Goal: Task Accomplishment & Management: Book appointment/travel/reservation

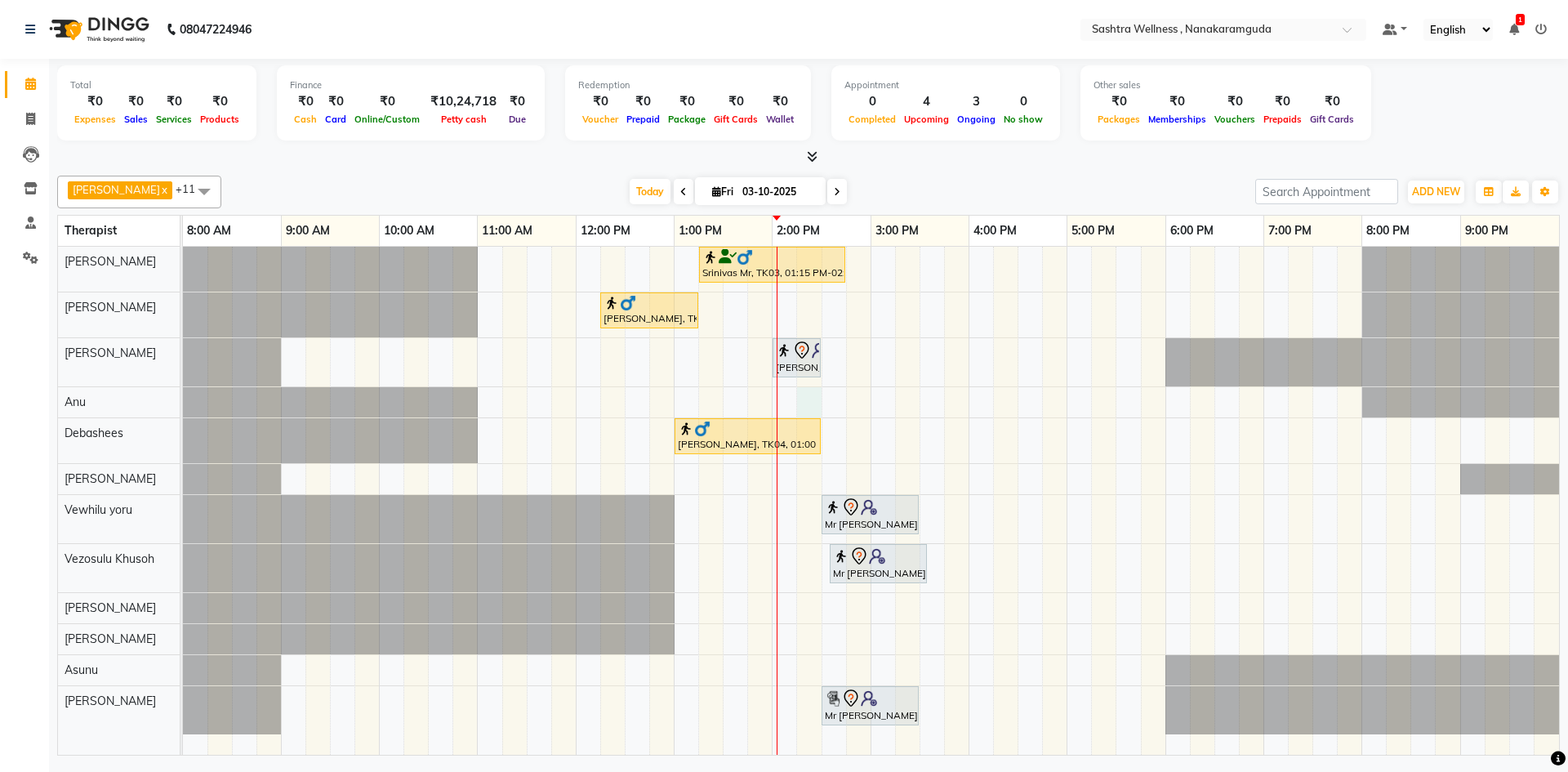
click at [807, 399] on div "Srinivas Mr, TK03, 01:15 PM-02:45 PM, CLASSIC MASSAGES -Aromatherapy (90 mins )…" at bounding box center [871, 501] width 1376 height 508
select select "88332"
select select "tentative"
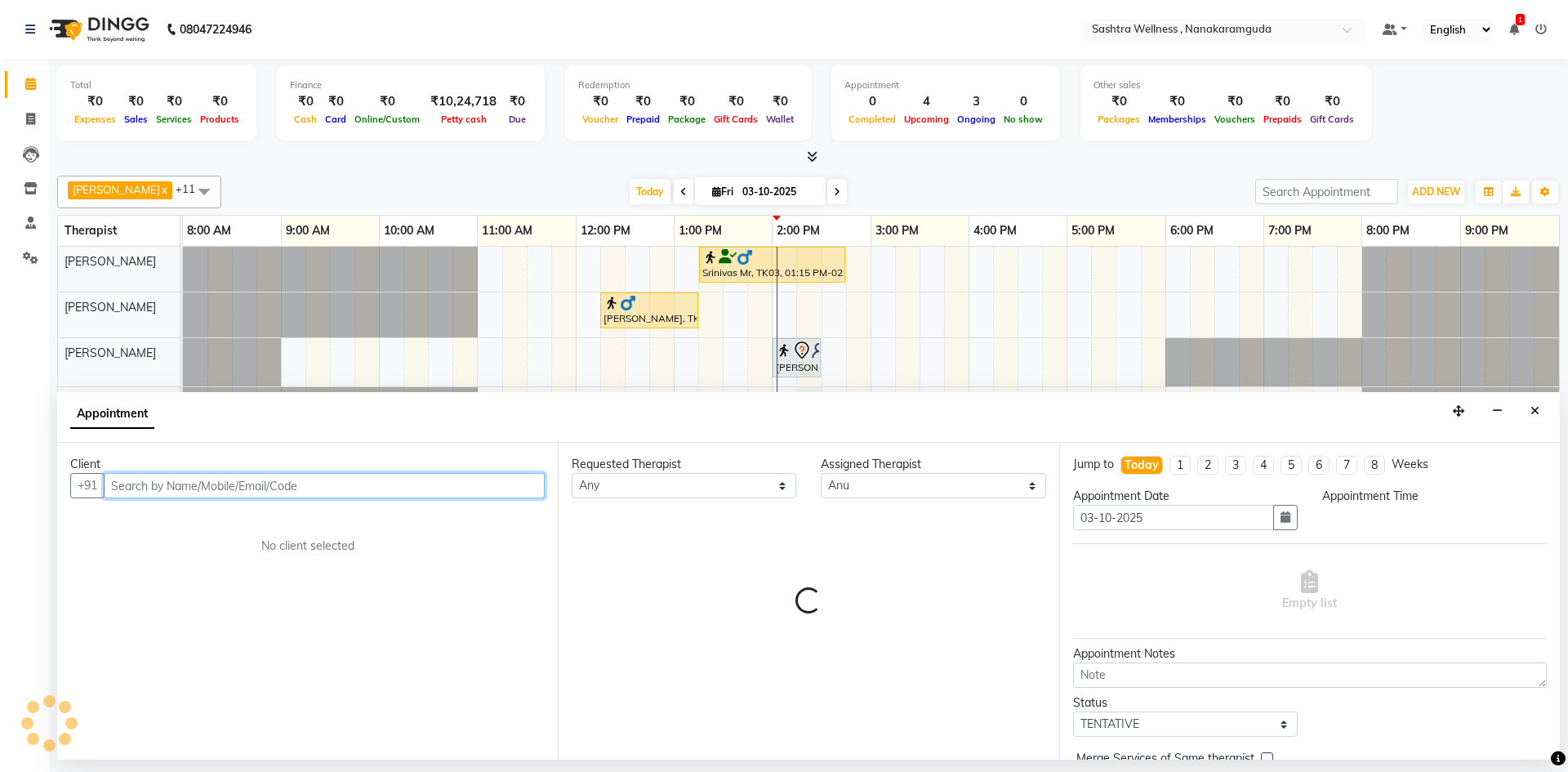
select select "855"
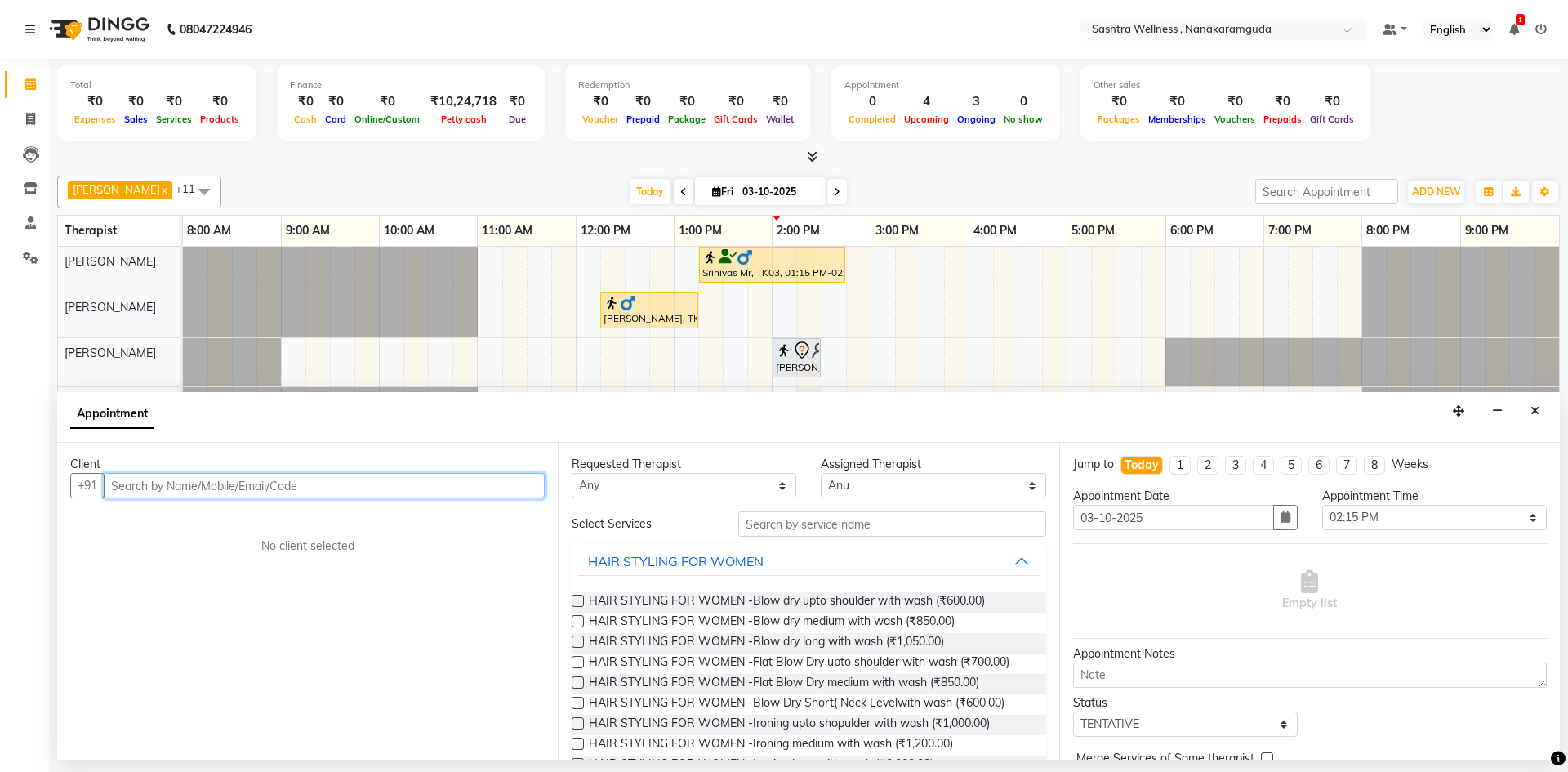
click at [474, 479] on input "text" at bounding box center [324, 486] width 441 height 25
paste input "7762823153"
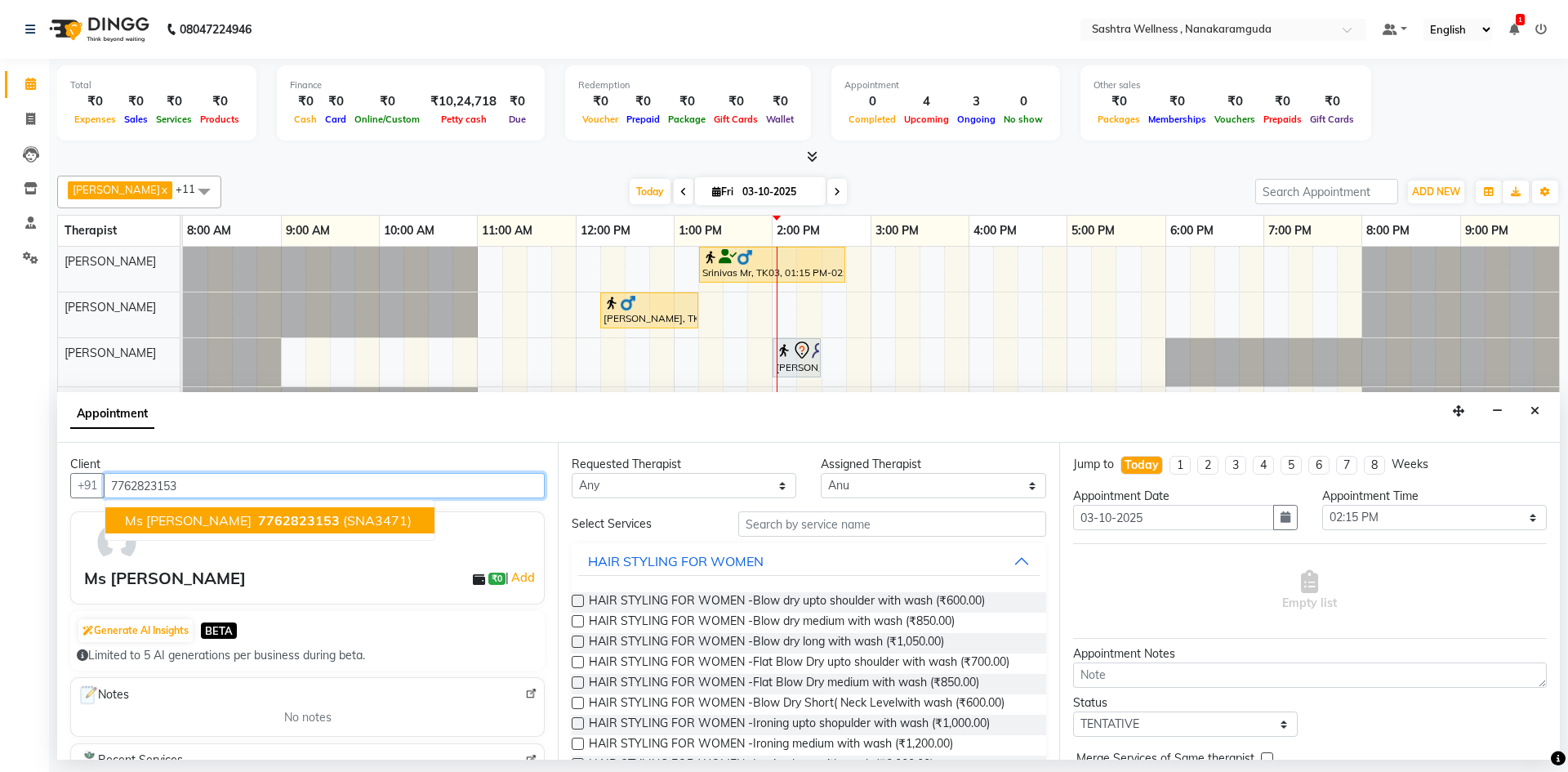
click at [343, 521] on span "(SNA3471)" at bounding box center [377, 521] width 68 height 16
type input "7762823153"
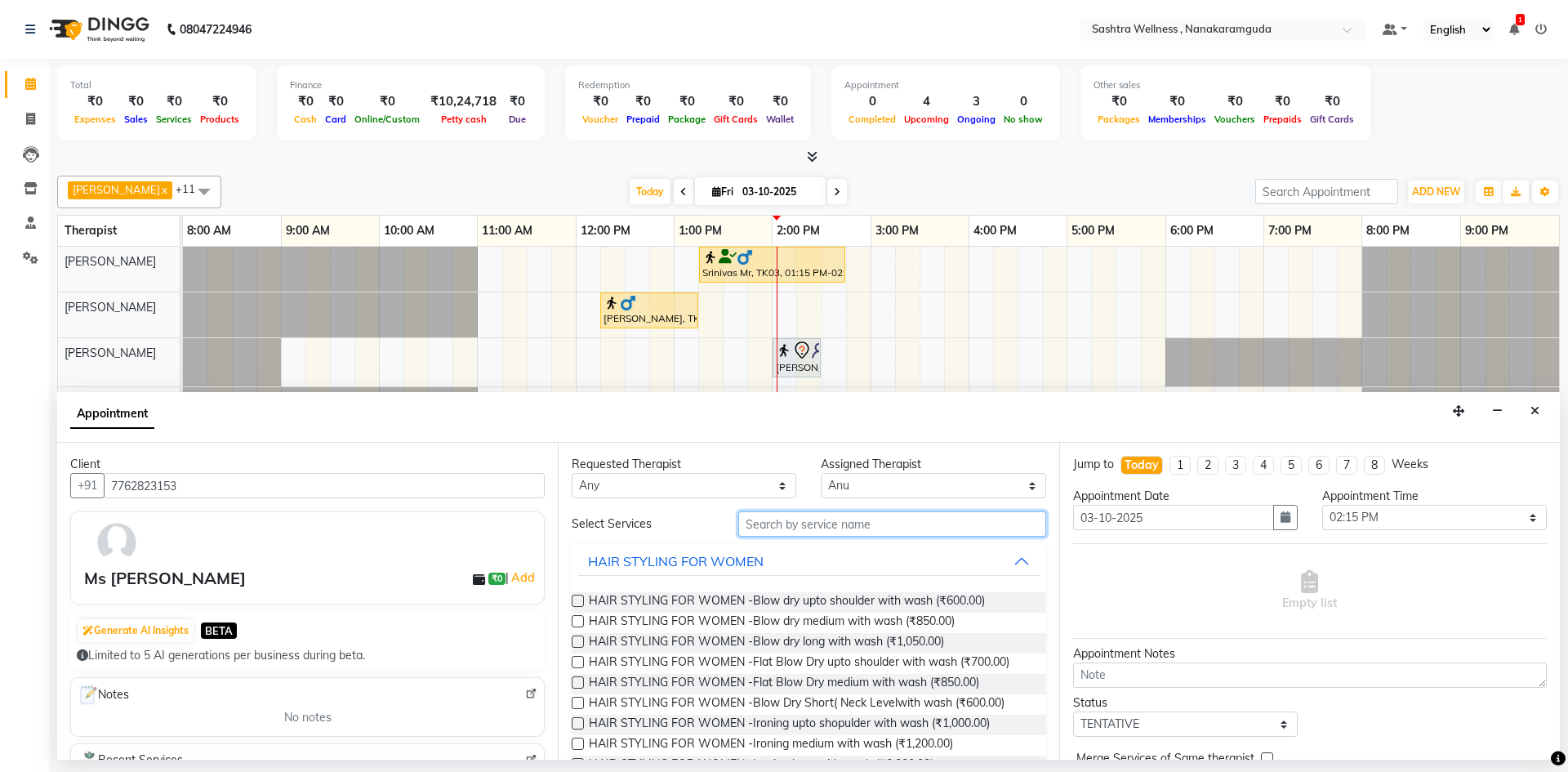
click at [878, 522] on input "text" at bounding box center [892, 524] width 308 height 25
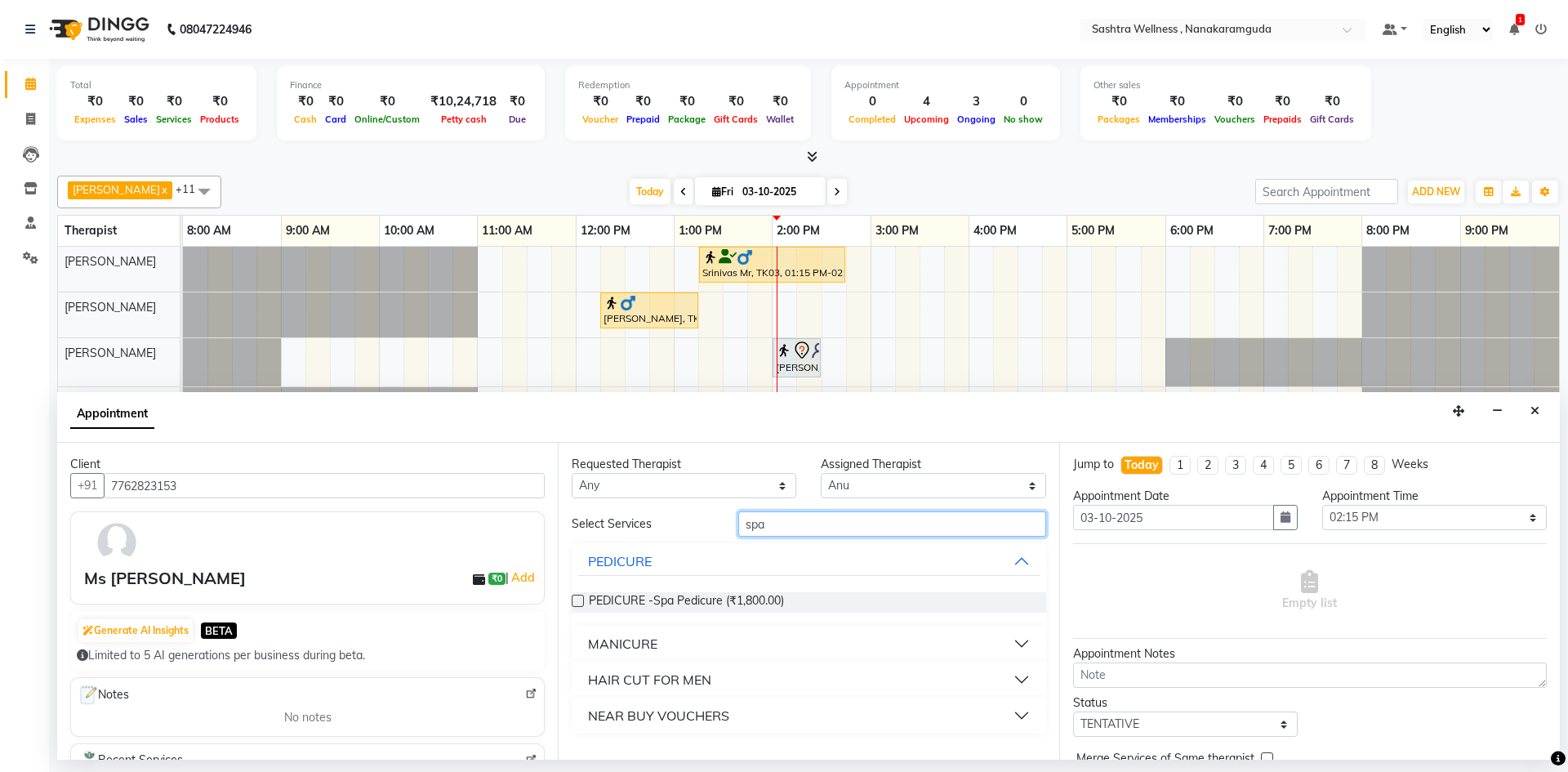
type input "spa"
click at [577, 604] on label at bounding box center [577, 600] width 12 height 12
click at [577, 604] on input "checkbox" at bounding box center [577, 603] width 11 height 11
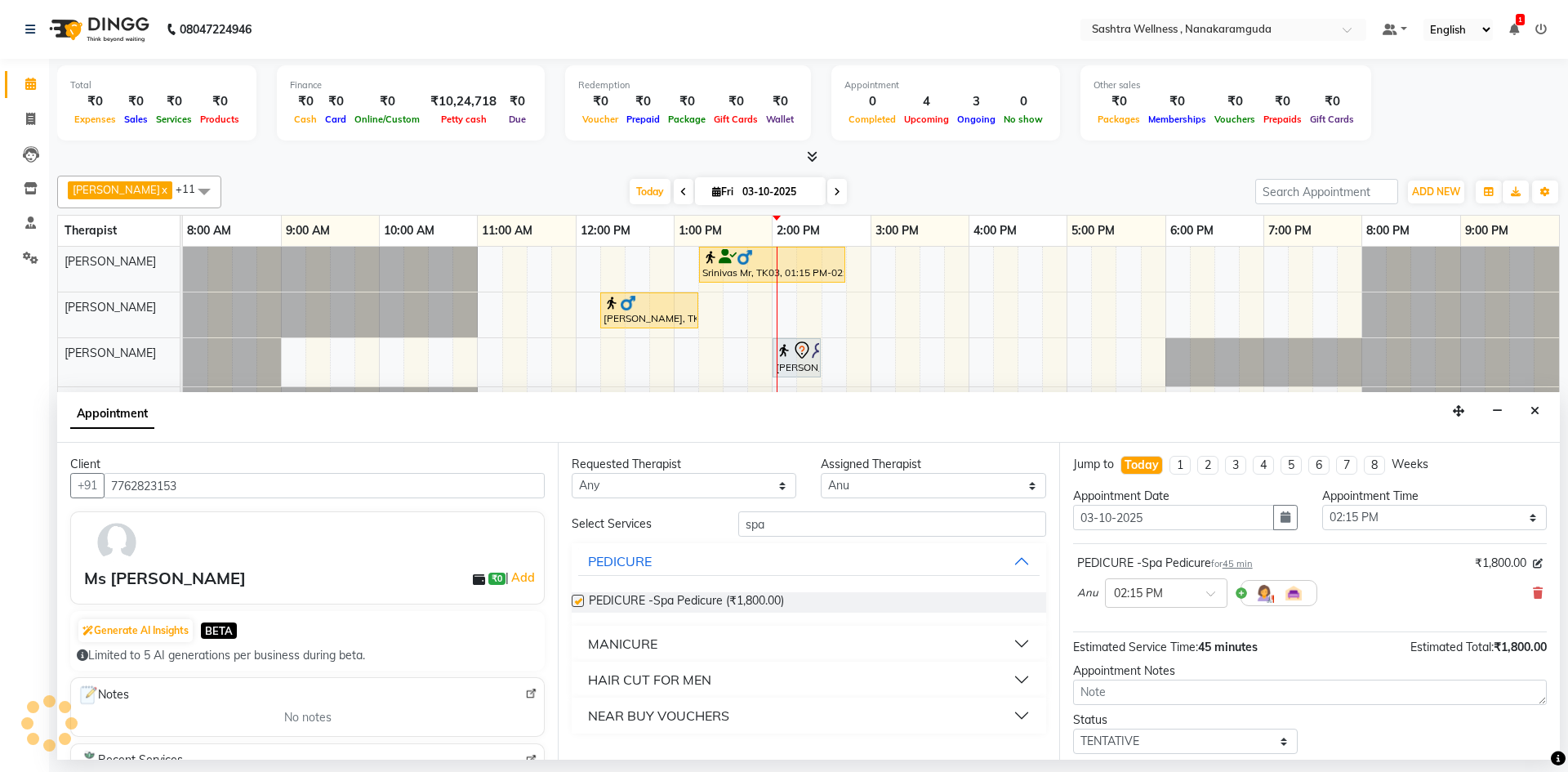
checkbox input "false"
drag, startPoint x: 865, startPoint y: 522, endPoint x: 615, endPoint y: 522, distance: 250.0
click at [615, 522] on div "Select Services spa" at bounding box center [808, 524] width 498 height 25
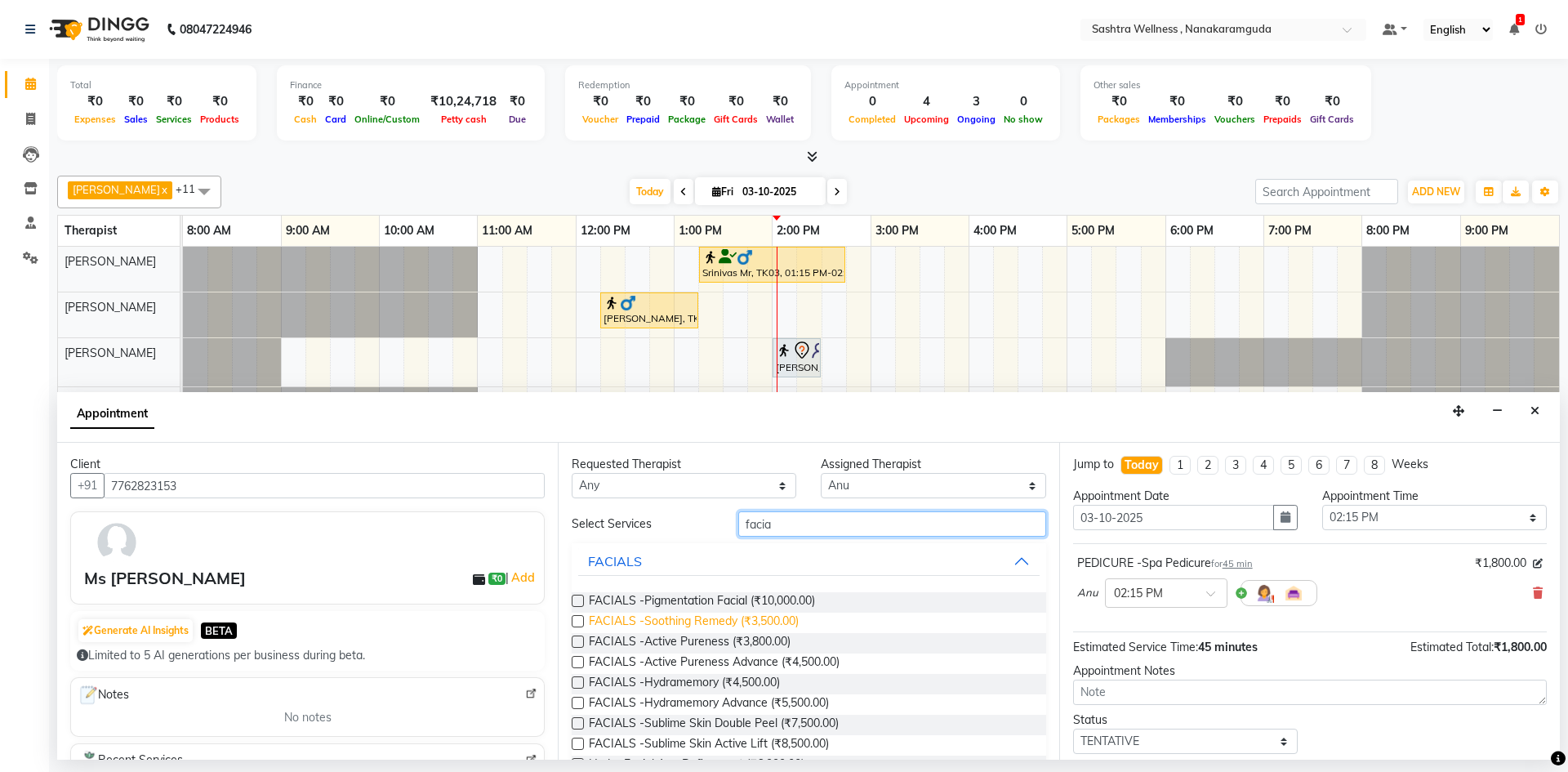
type input "facia"
click at [703, 616] on span "FACIALS -Soothing Remedy (₹3,500.00)" at bounding box center [693, 623] width 210 height 20
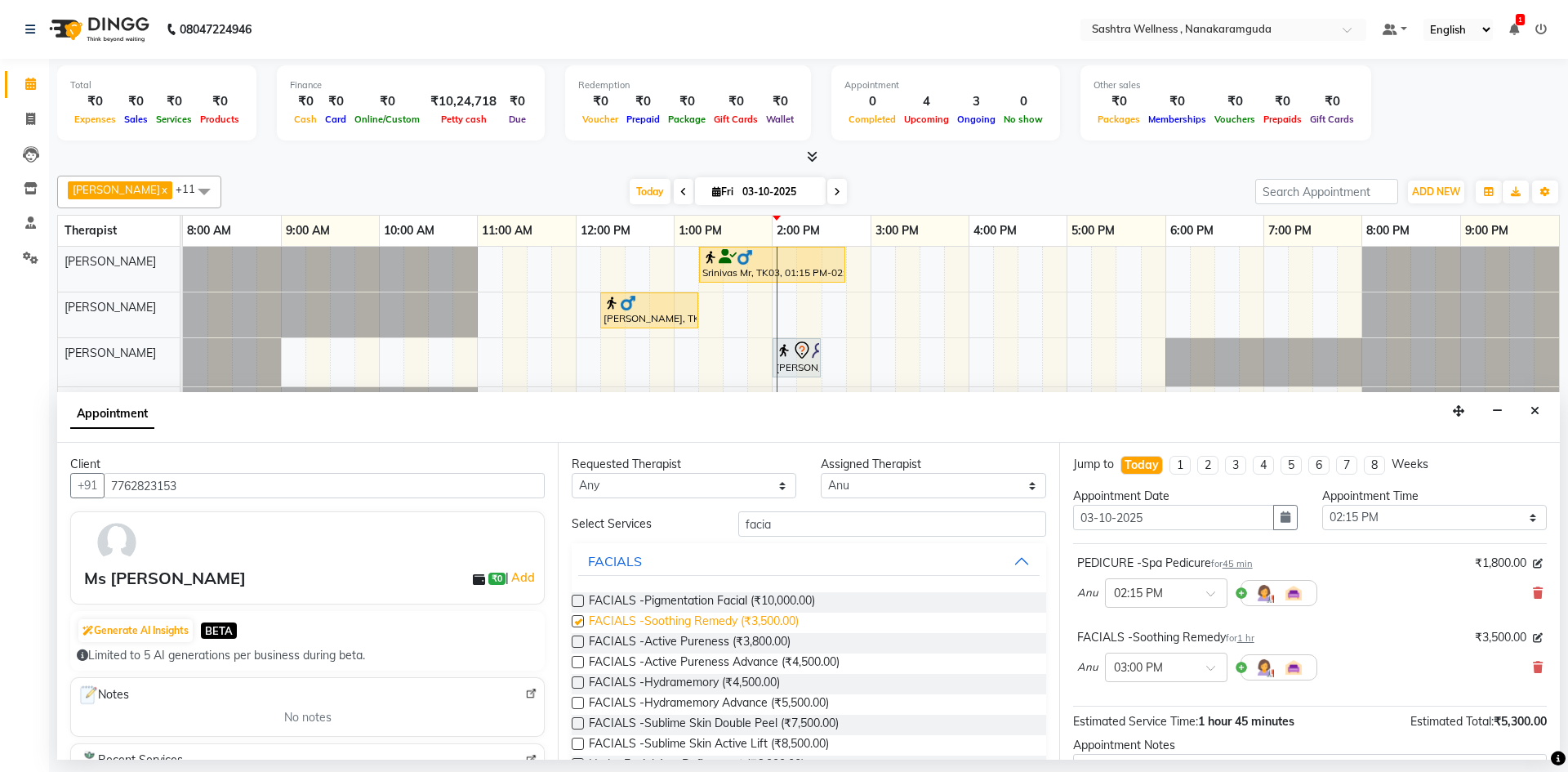
checkbox input "false"
drag, startPoint x: 784, startPoint y: 529, endPoint x: 414, endPoint y: 535, distance: 370.0
click at [414, 535] on div "Client [PHONE_NUMBER] Ms [PERSON_NAME] ₹0 | Add Generate AI Insights BETA Limit…" at bounding box center [808, 601] width 1502 height 317
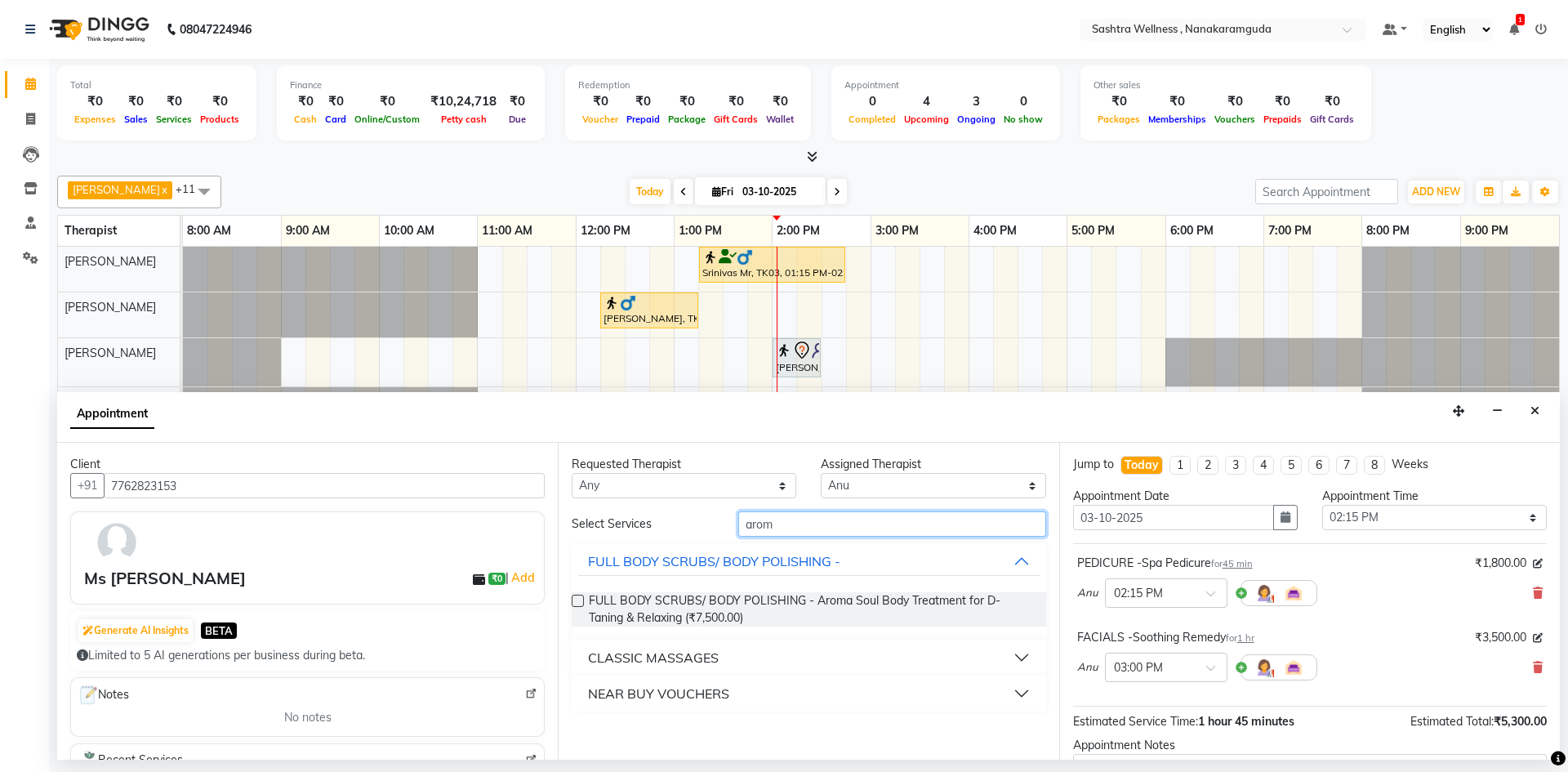
type input "arom"
click at [677, 658] on div "CLASSIC MASSAGES" at bounding box center [653, 658] width 131 height 20
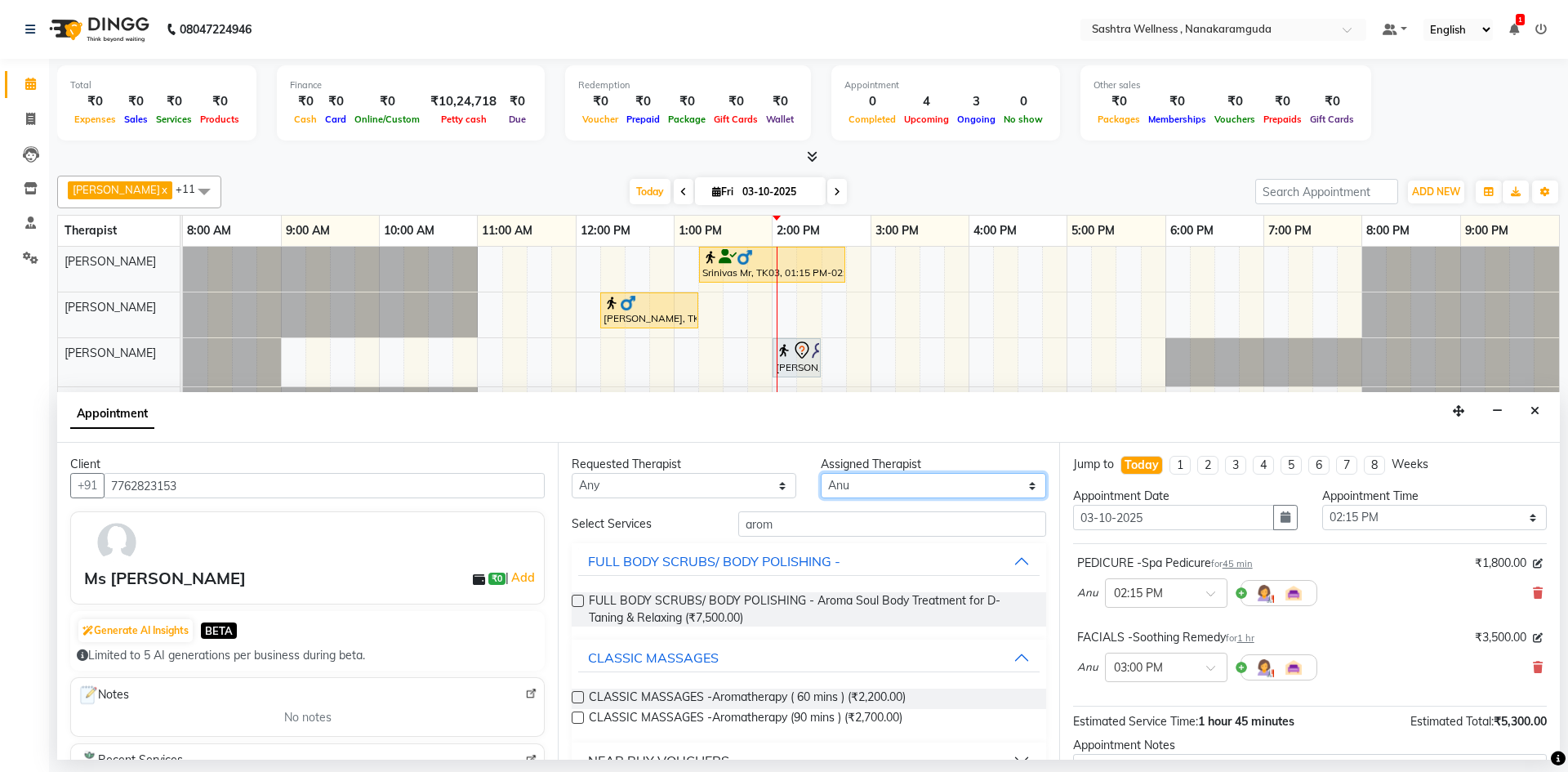
click at [831, 486] on select "Select [PERSON_NAME] [PERSON_NAME] [PERSON_NAME] [PERSON_NAME] [PERSON_NAME] [P…" at bounding box center [933, 486] width 225 height 25
select select "88333"
click at [821, 473] on select "Select [PERSON_NAME] [PERSON_NAME] [PERSON_NAME] [PERSON_NAME] [PERSON_NAME] [P…" at bounding box center [933, 486] width 225 height 25
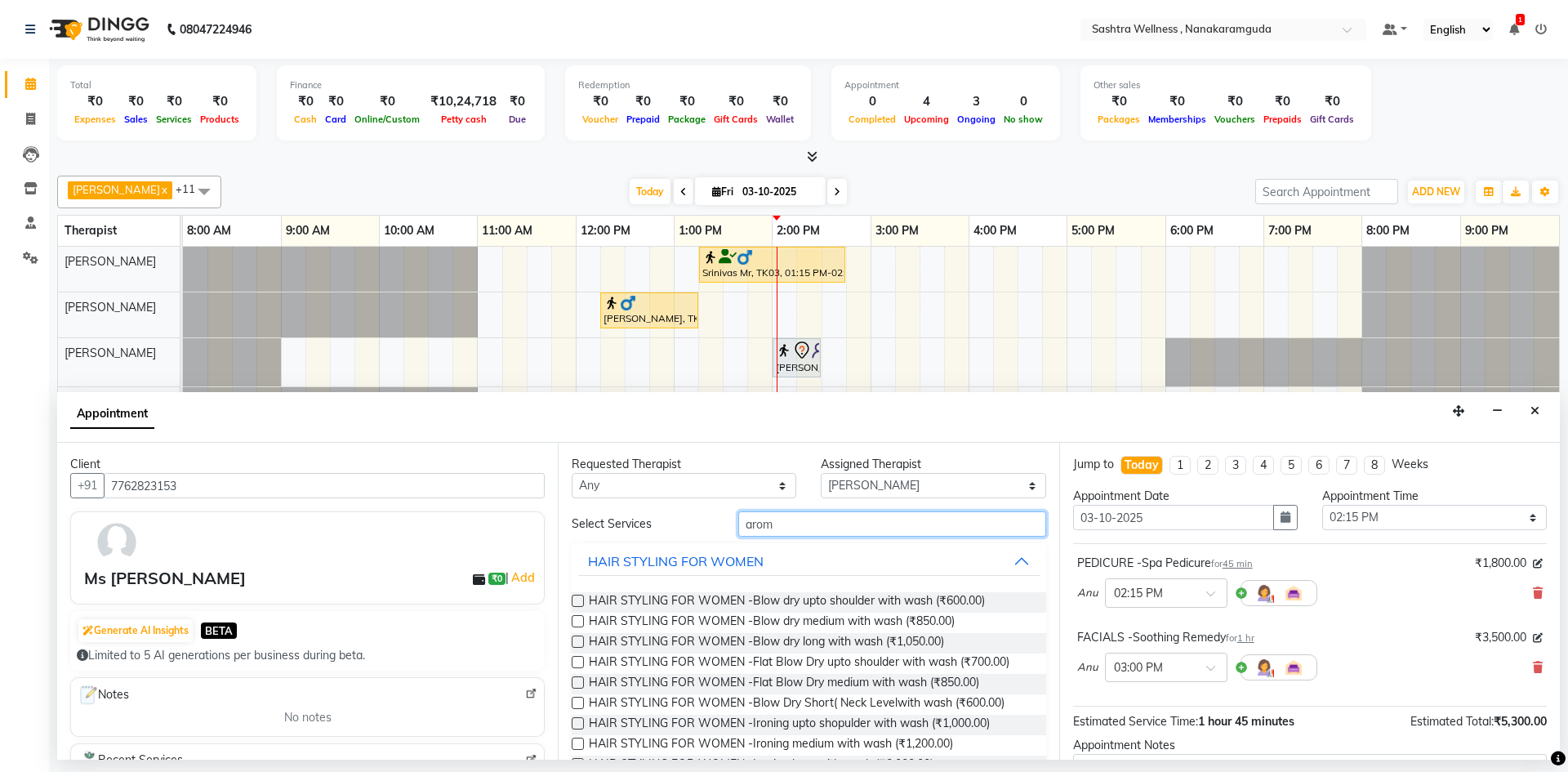
click at [814, 529] on input "arom" at bounding box center [892, 524] width 308 height 25
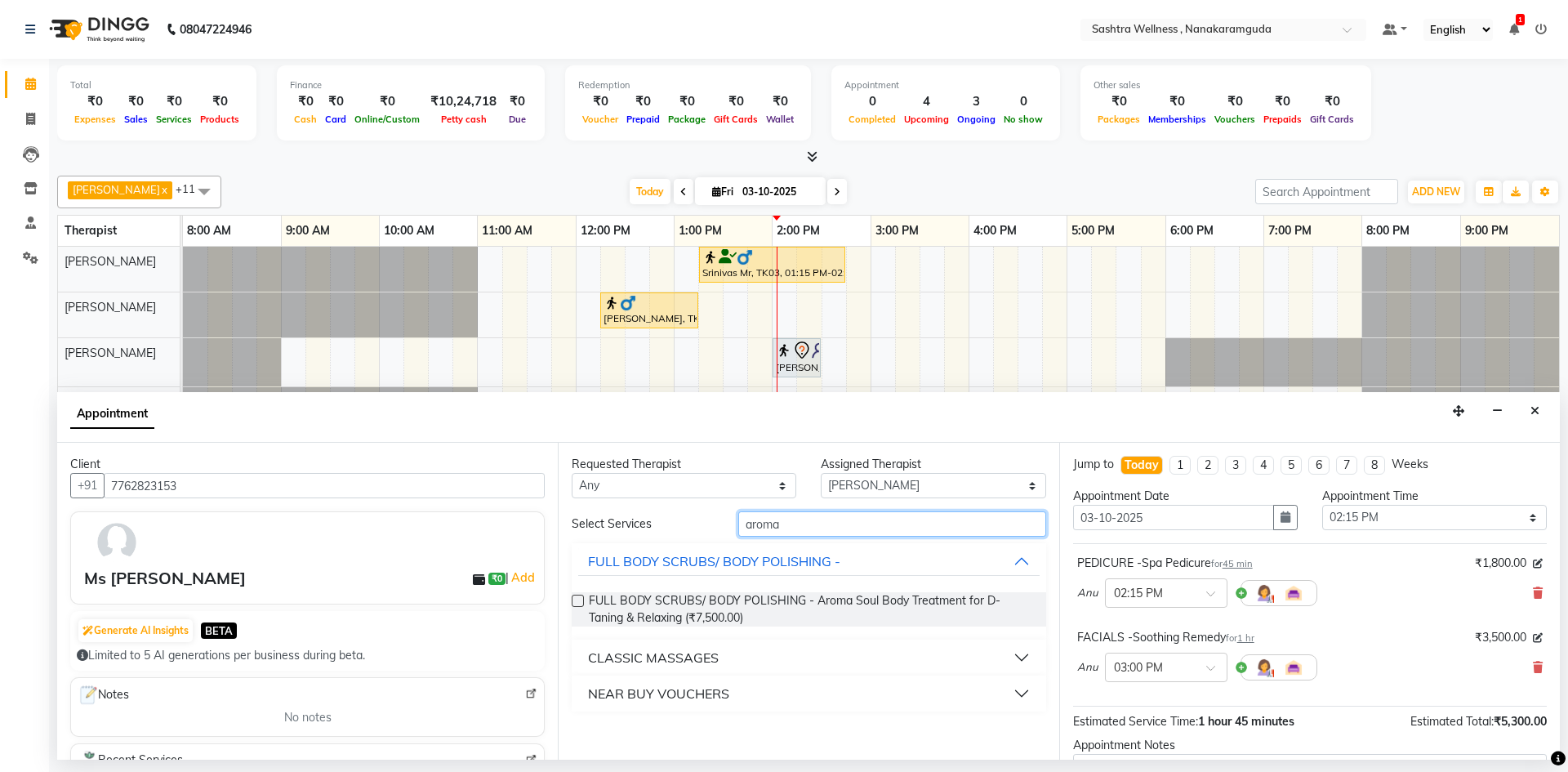
type input "aroma"
click at [664, 665] on div "CLASSIC MASSAGES" at bounding box center [653, 658] width 131 height 20
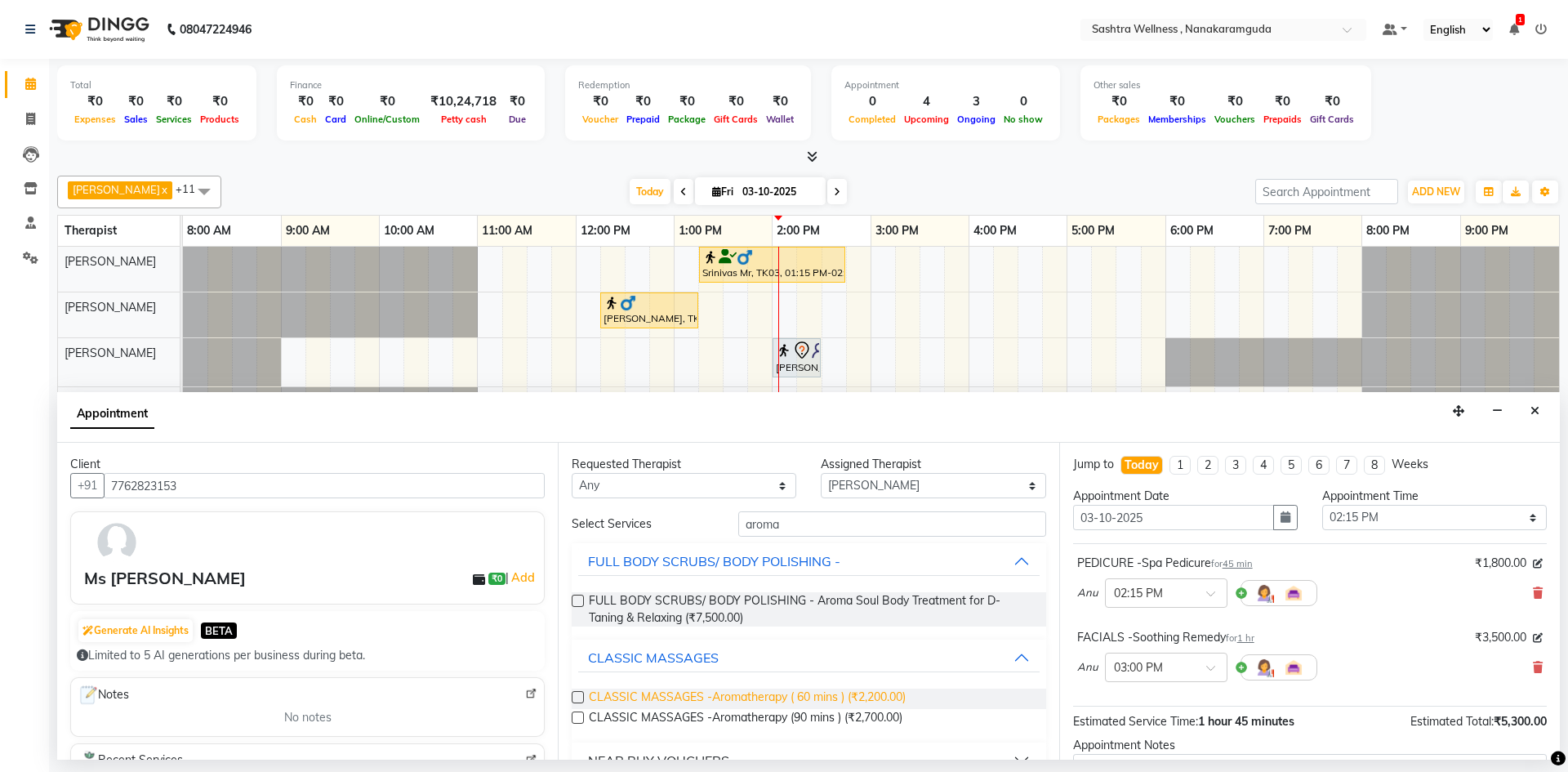
click at [686, 697] on span "CLASSIC MASSAGES -Aromatherapy ( 60 mins ) (₹2,200.00)" at bounding box center [747, 698] width 317 height 20
checkbox input "false"
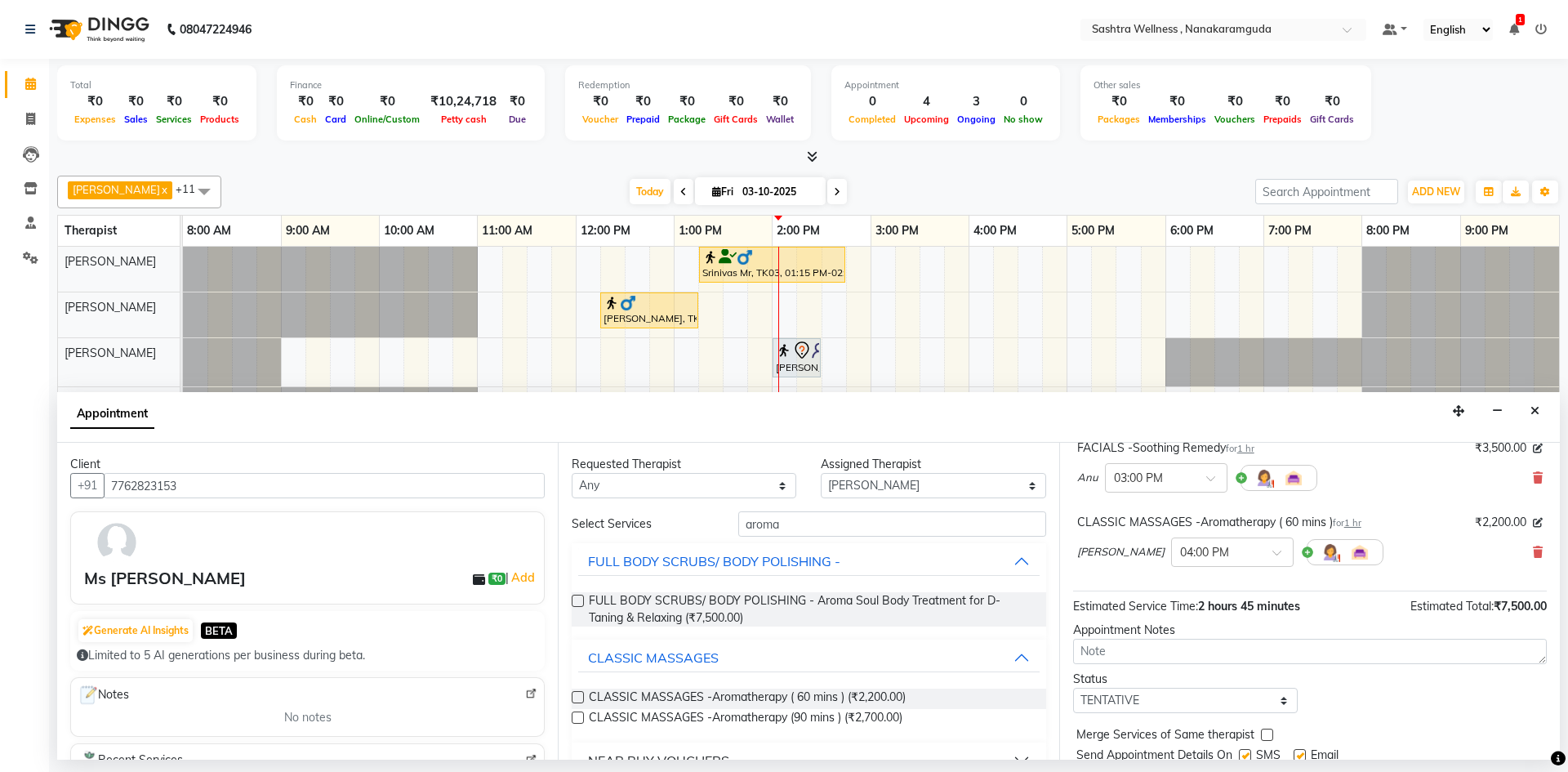
scroll to position [246, 0]
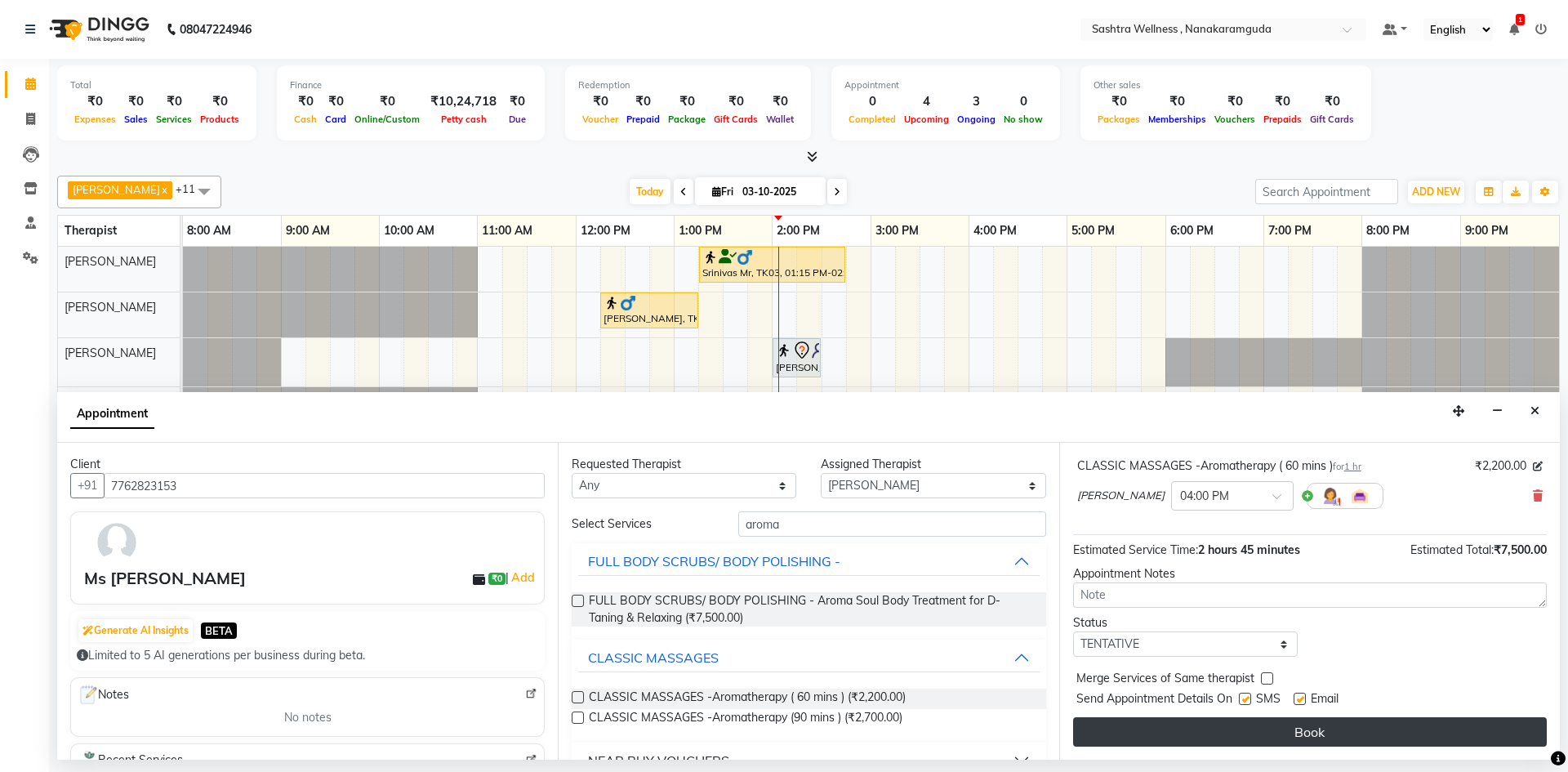
click at [1287, 730] on button "Book" at bounding box center [1310, 732] width 473 height 29
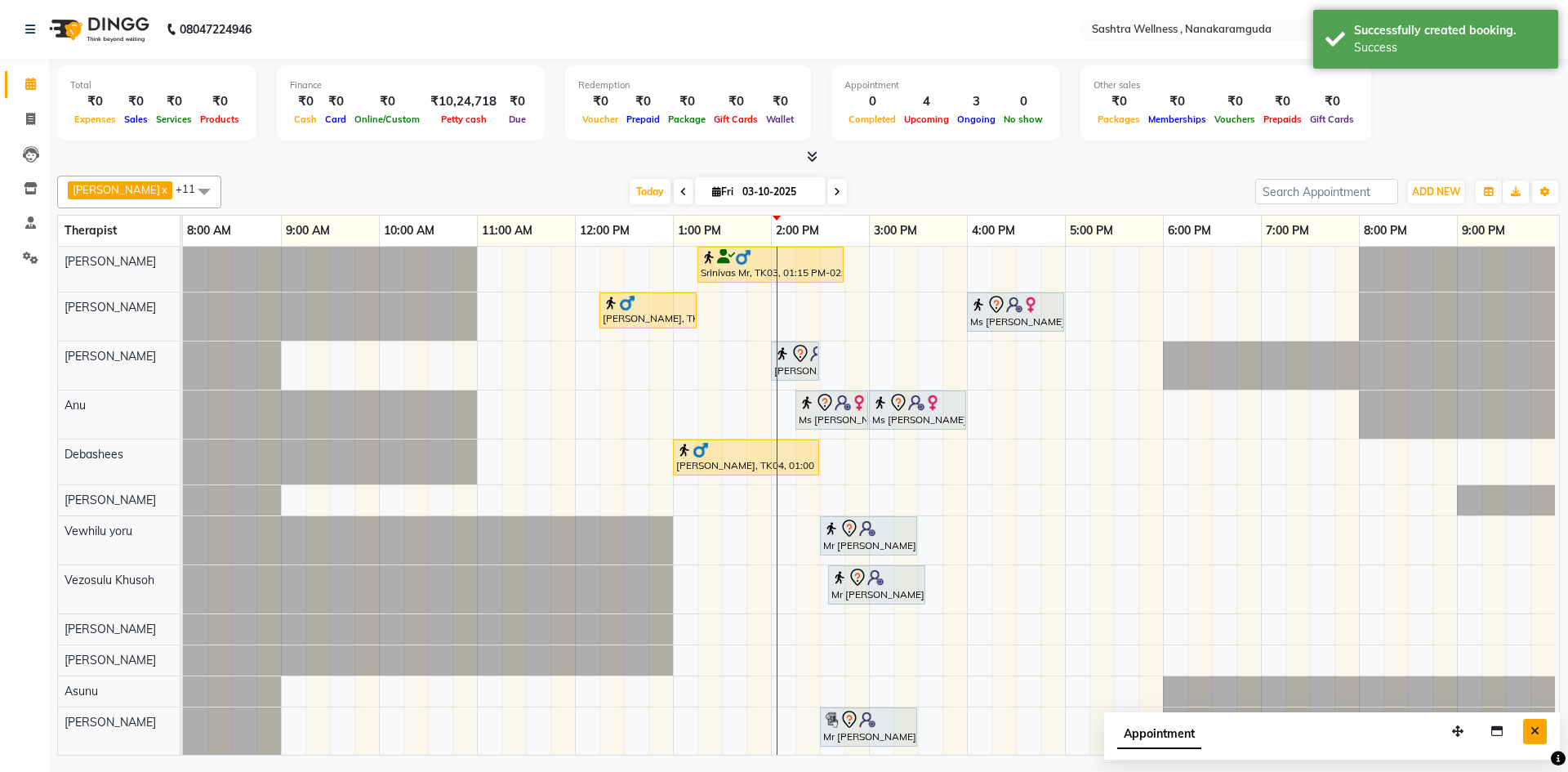
click at [1539, 728] on button "Close" at bounding box center [1535, 732] width 24 height 25
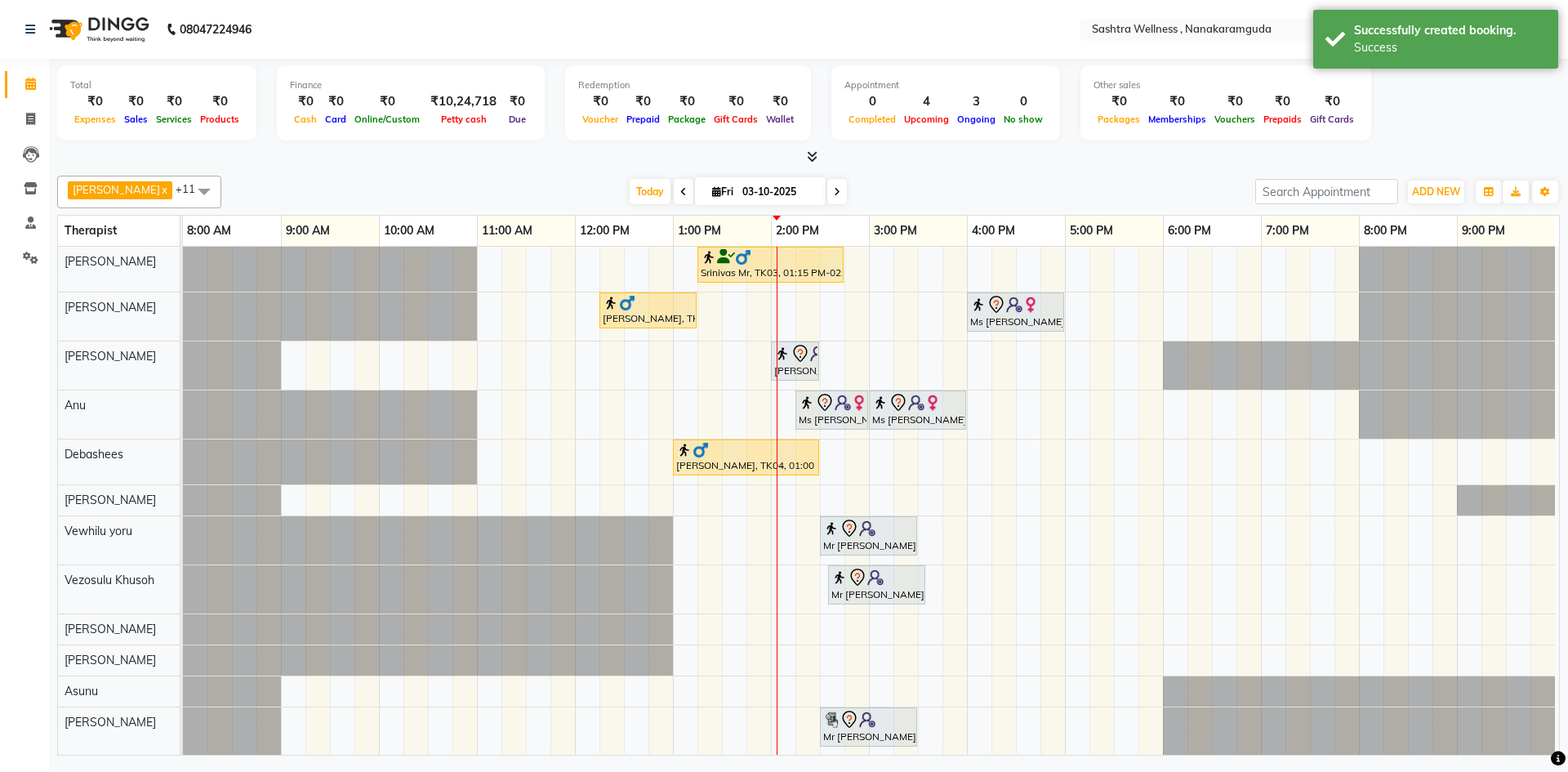
click at [1018, 273] on div "Srinivas Mr, TK03, 01:15 PM-02:45 PM, CLASSIC MASSAGES -Aromatherapy (90 mins )…" at bounding box center [871, 501] width 1376 height 509
select select "88331"
select select "tentative"
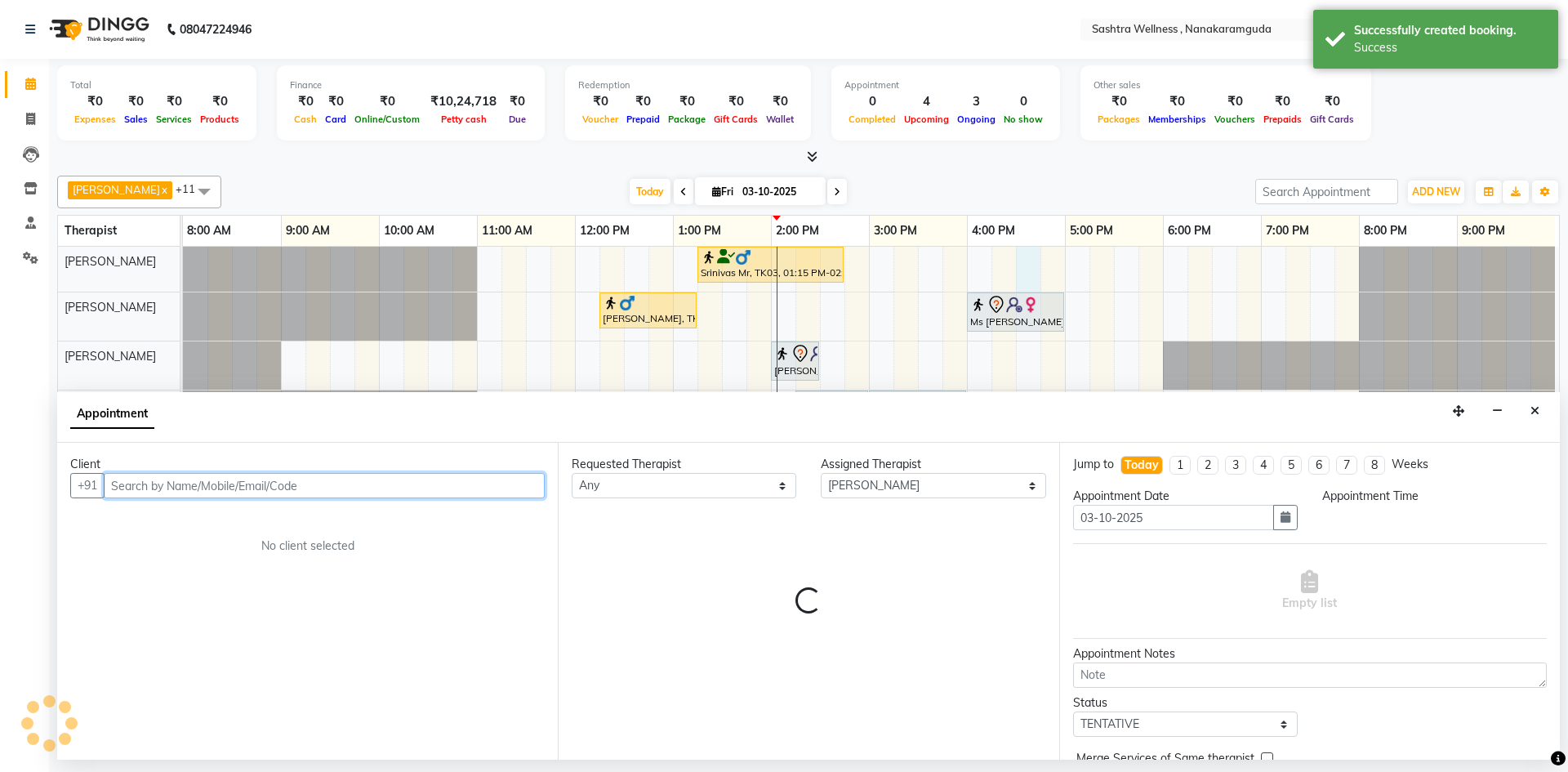
select select "990"
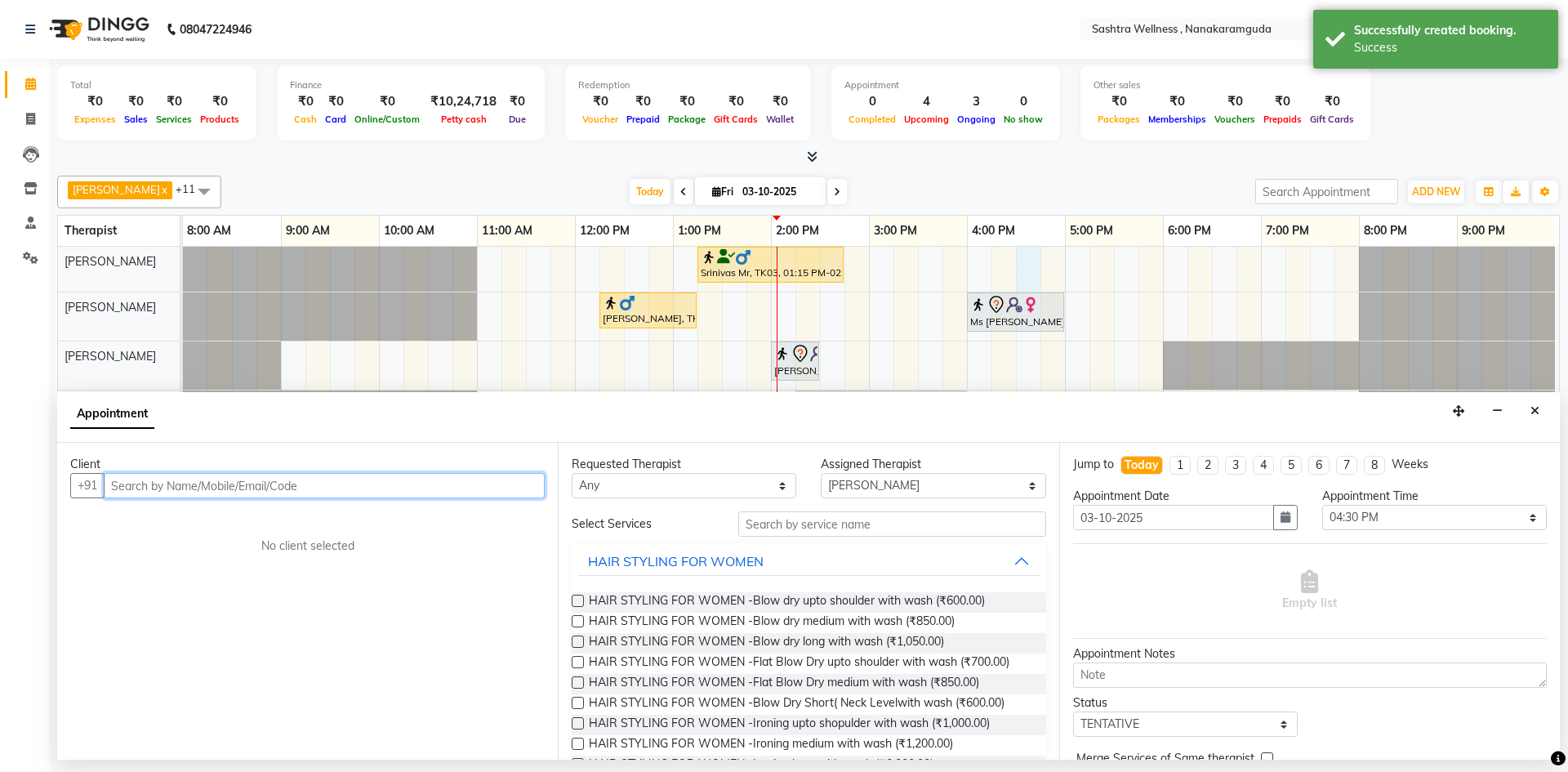
click at [406, 482] on input "text" at bounding box center [324, 486] width 441 height 25
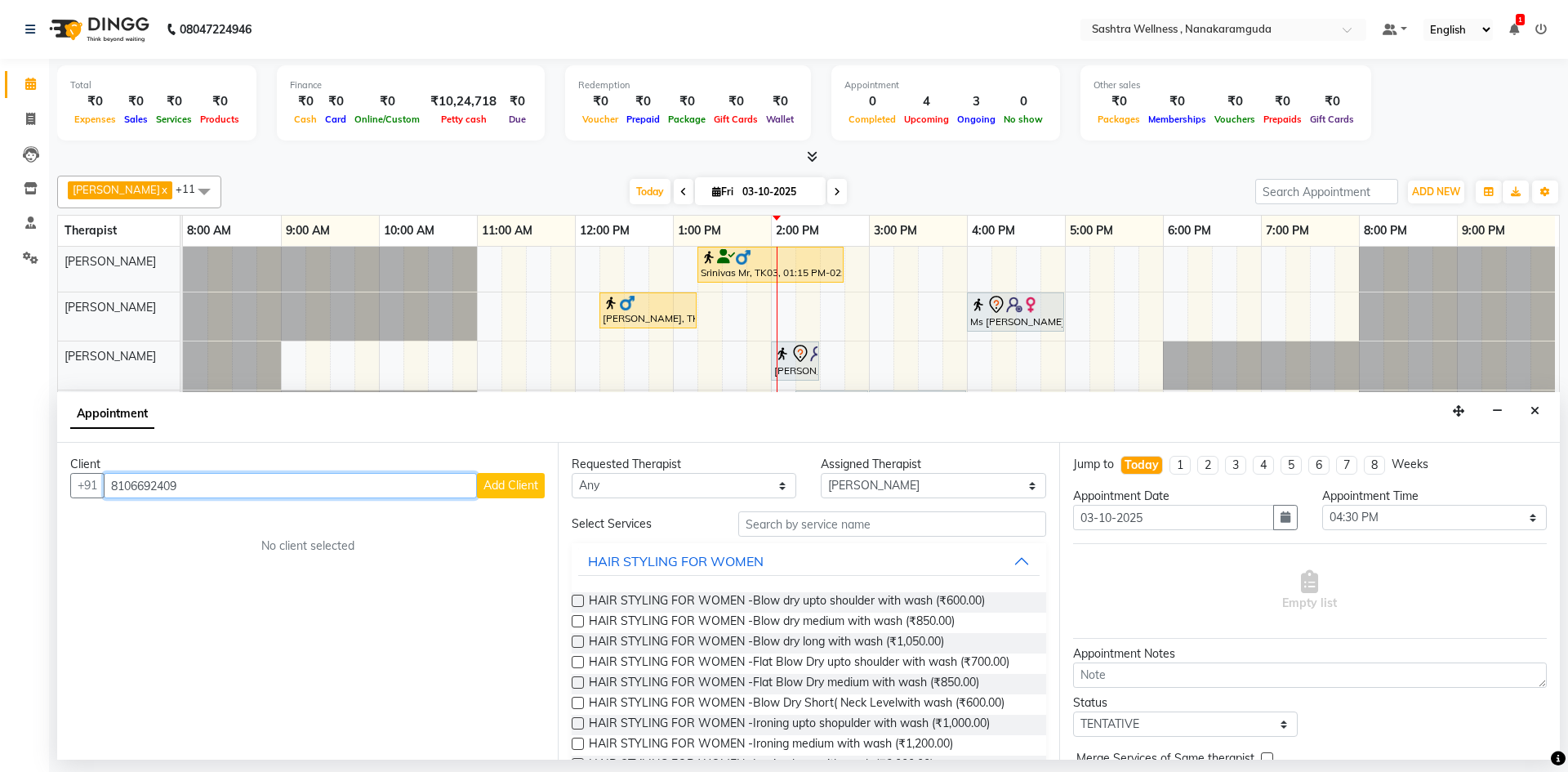
type input "8106692409"
click at [525, 492] on span "Add Client" at bounding box center [511, 485] width 55 height 15
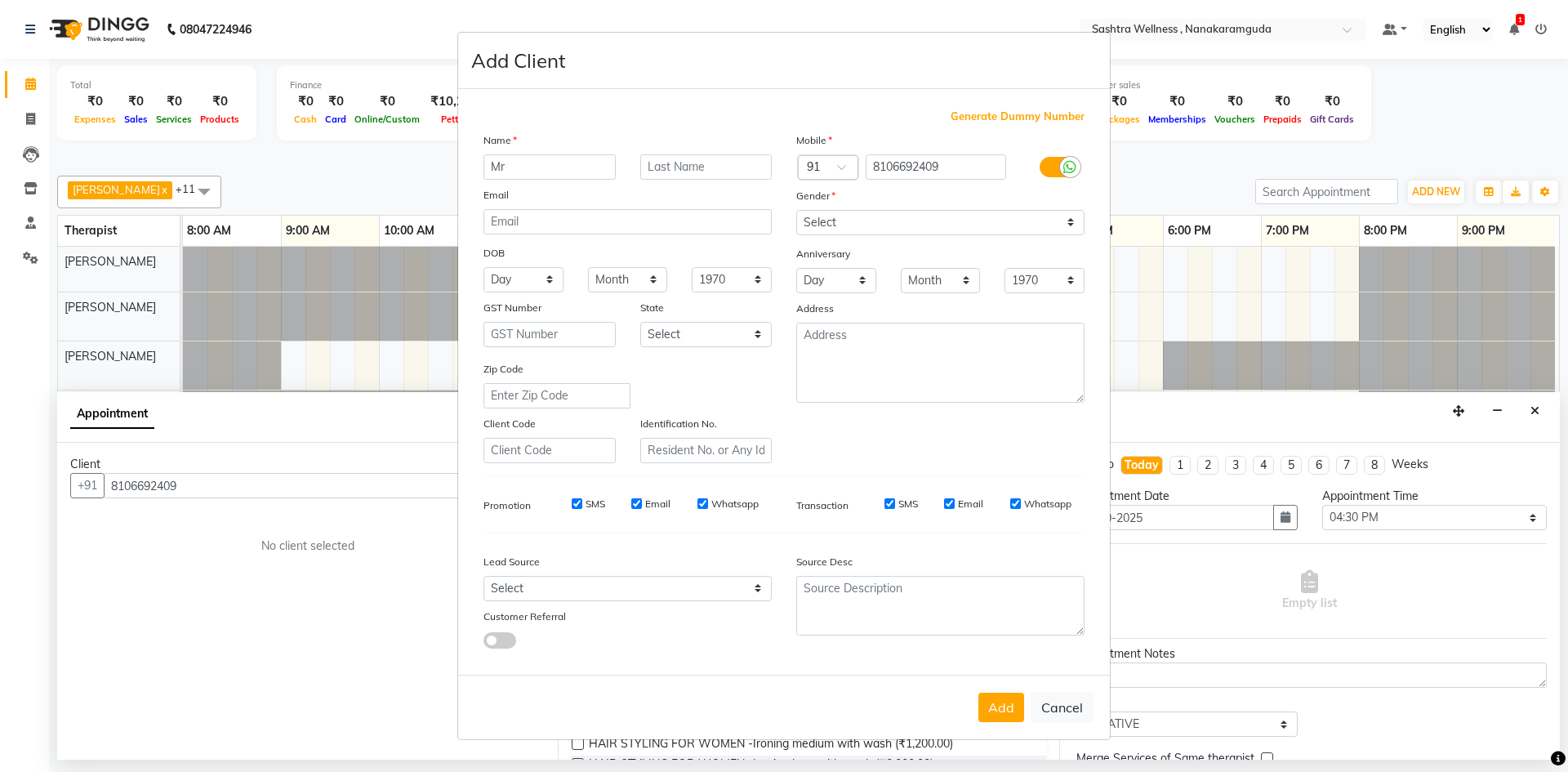
type input "Mr"
type input "Rajeev"
click at [925, 229] on select "Select [DEMOGRAPHIC_DATA] [DEMOGRAPHIC_DATA] Other Prefer Not To Say" at bounding box center [940, 223] width 288 height 25
select select "[DEMOGRAPHIC_DATA]"
click at [796, 210] on select "Select [DEMOGRAPHIC_DATA] [DEMOGRAPHIC_DATA] Other Prefer Not To Say" at bounding box center [940, 223] width 288 height 25
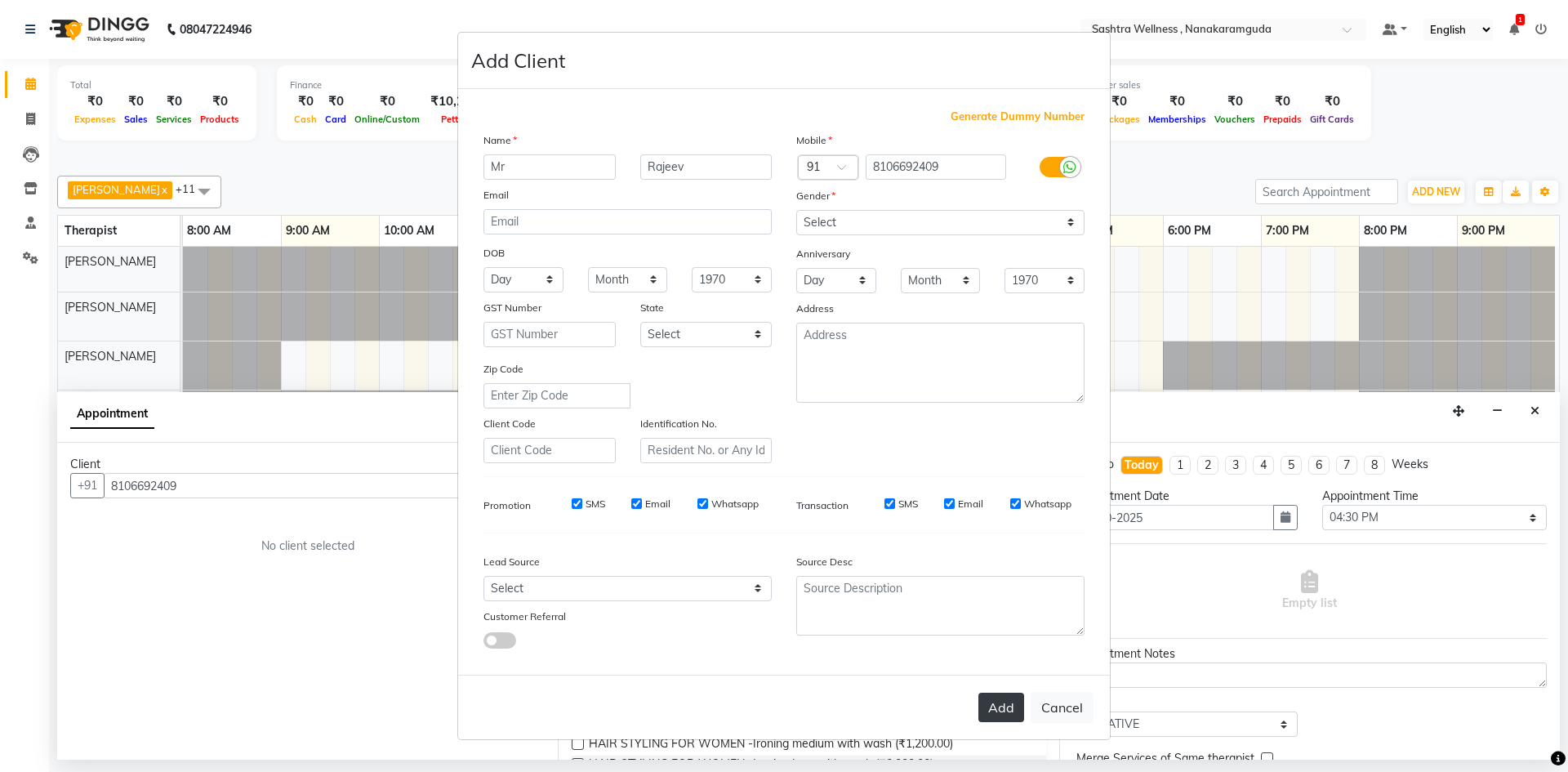
click at [996, 704] on button "Add" at bounding box center [1001, 707] width 46 height 29
select select
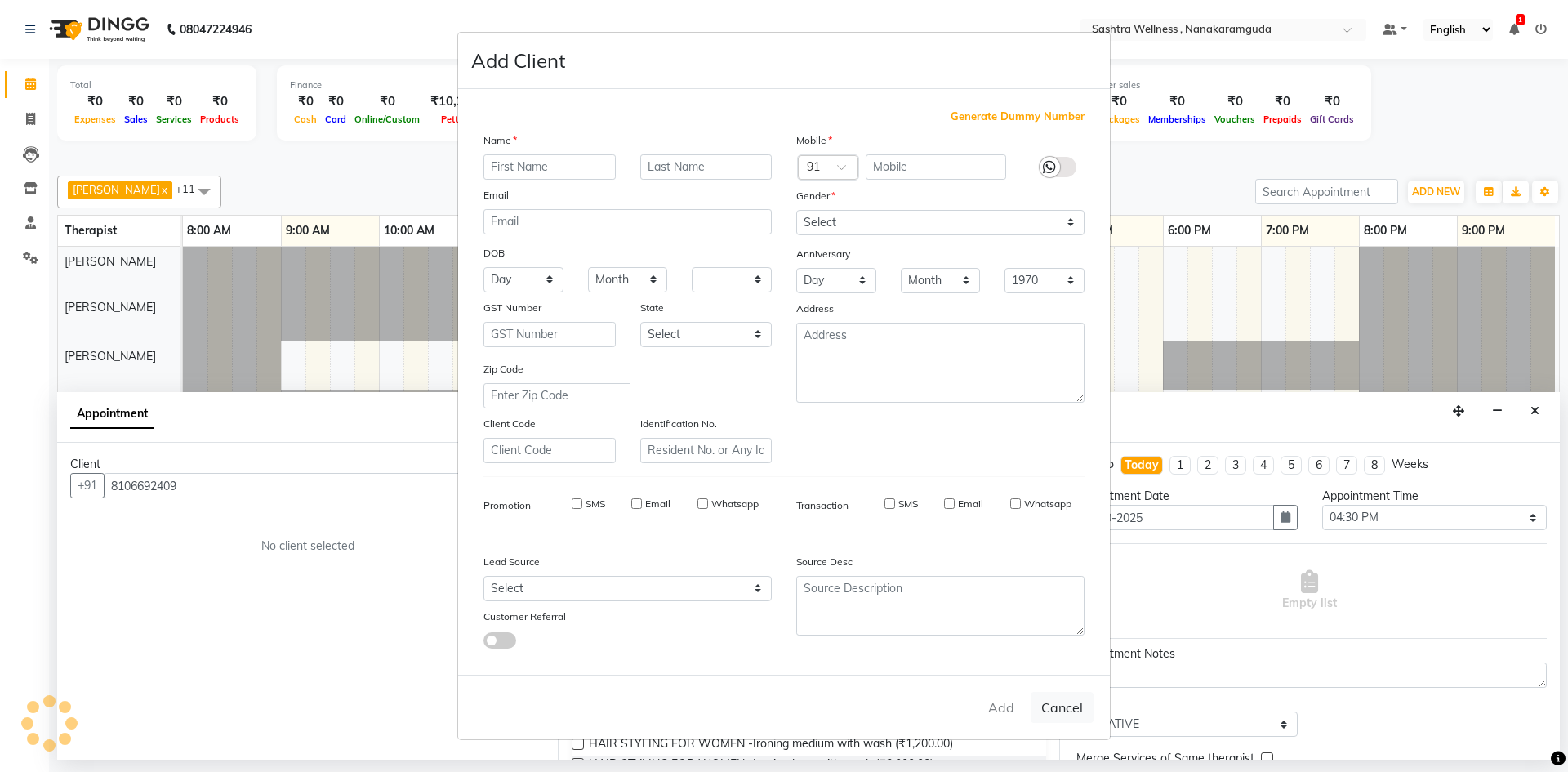
select select
checkbox input "false"
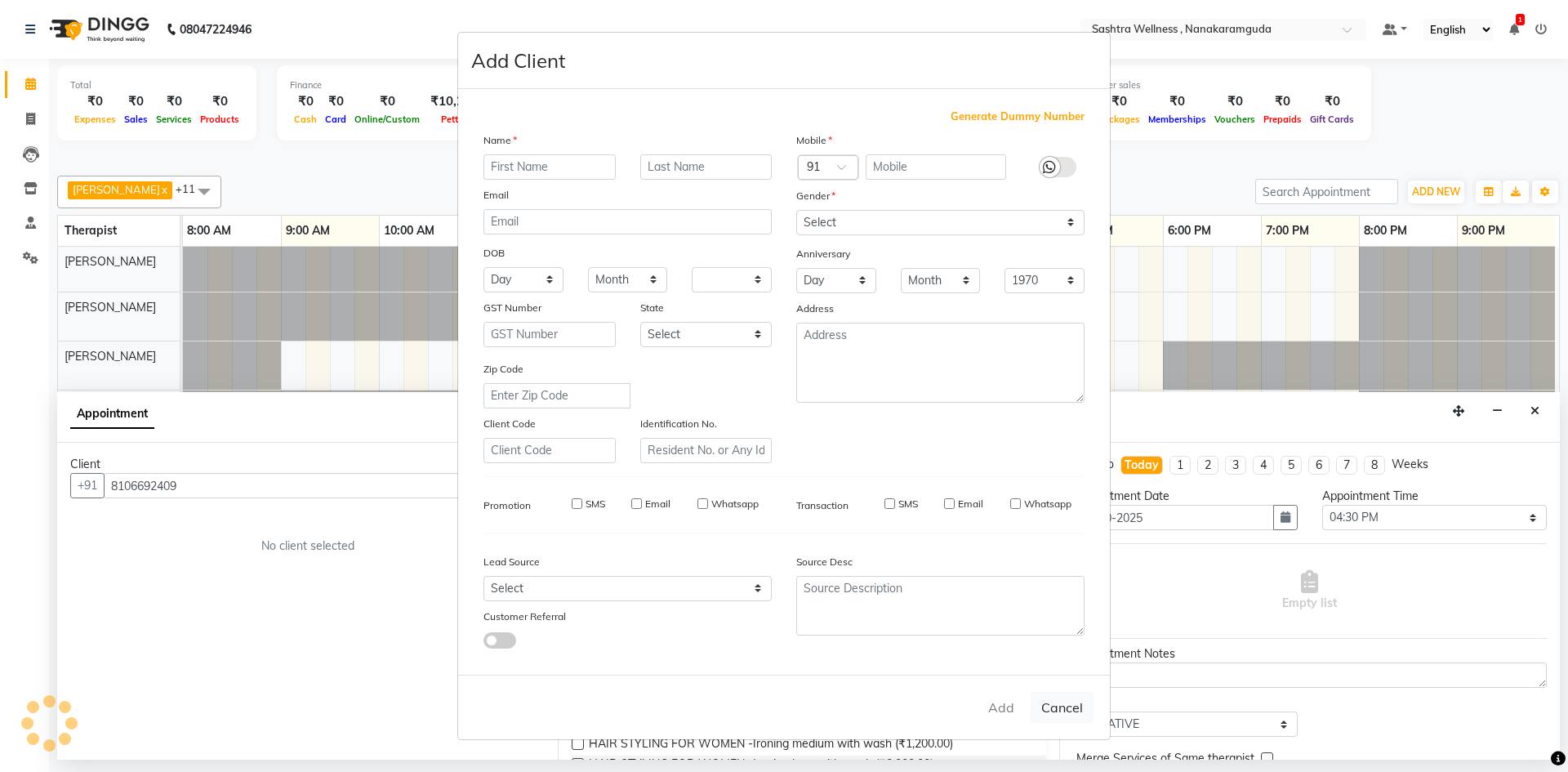
checkbox input "false"
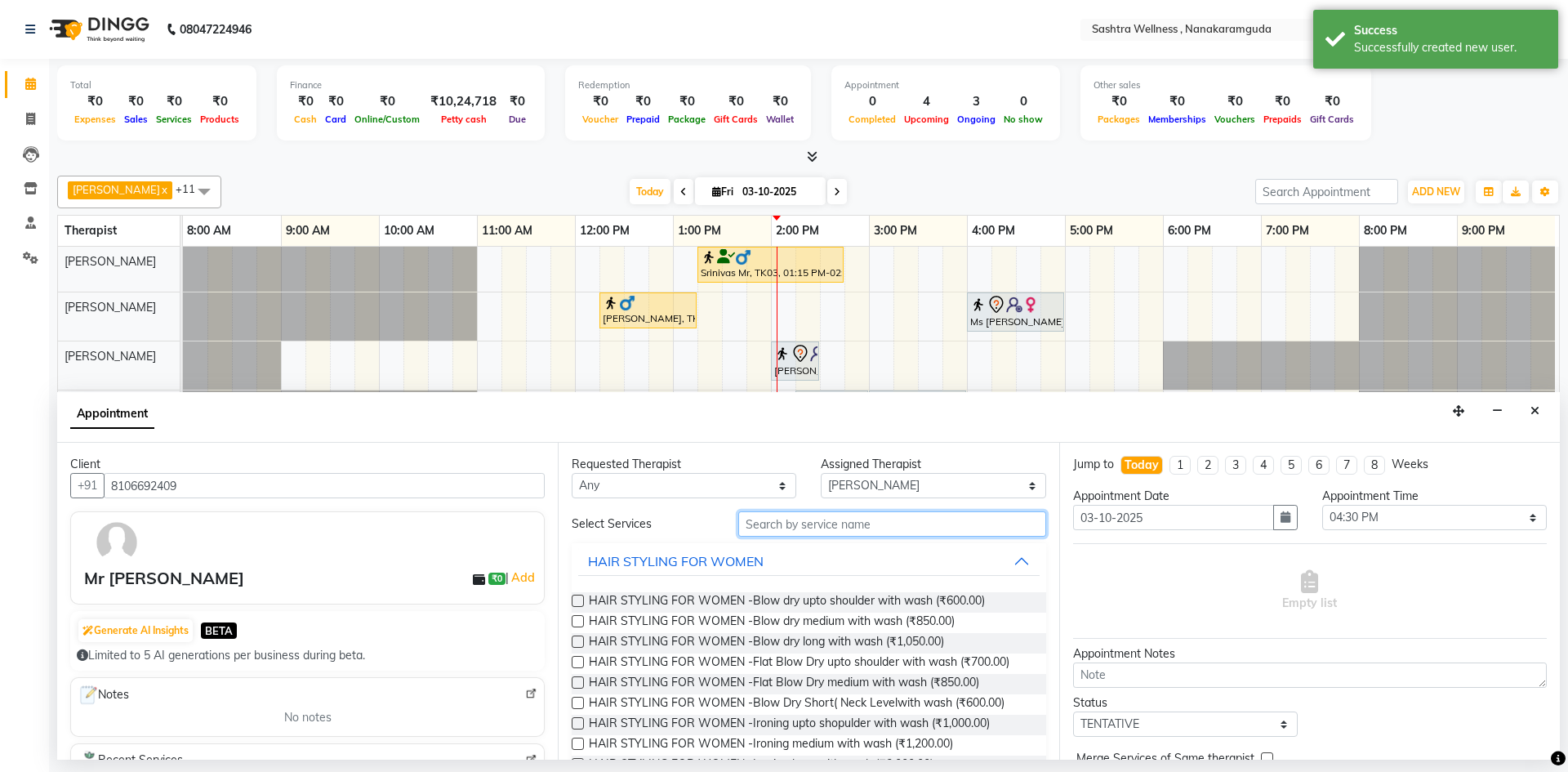
click at [849, 525] on input "text" at bounding box center [892, 524] width 308 height 25
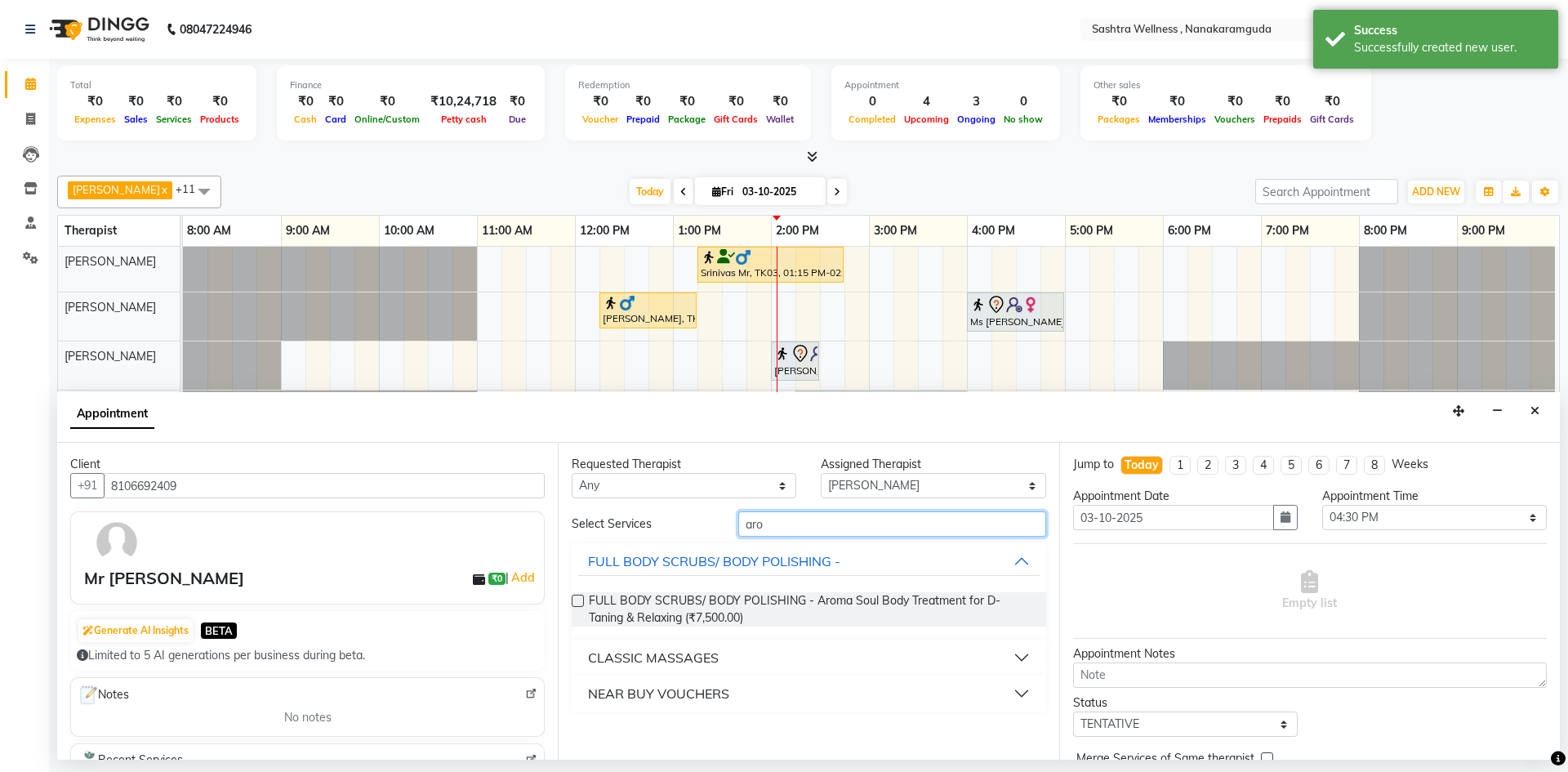
type input "aro"
click at [656, 663] on div "CLASSIC MASSAGES" at bounding box center [653, 658] width 131 height 20
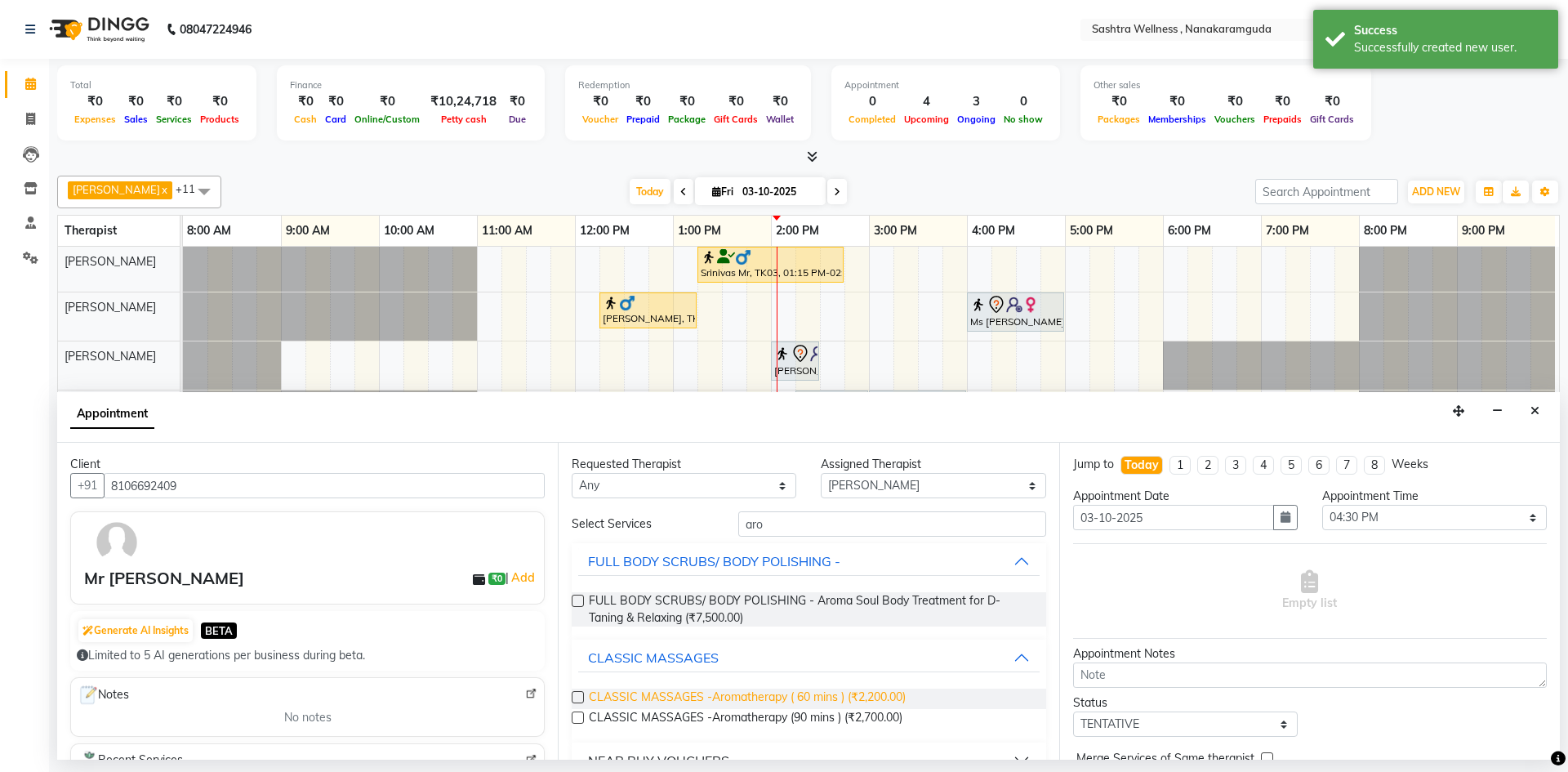
click at [693, 697] on span "CLASSIC MASSAGES -Aromatherapy ( 60 mins ) (₹2,200.00)" at bounding box center [747, 698] width 317 height 20
checkbox input "false"
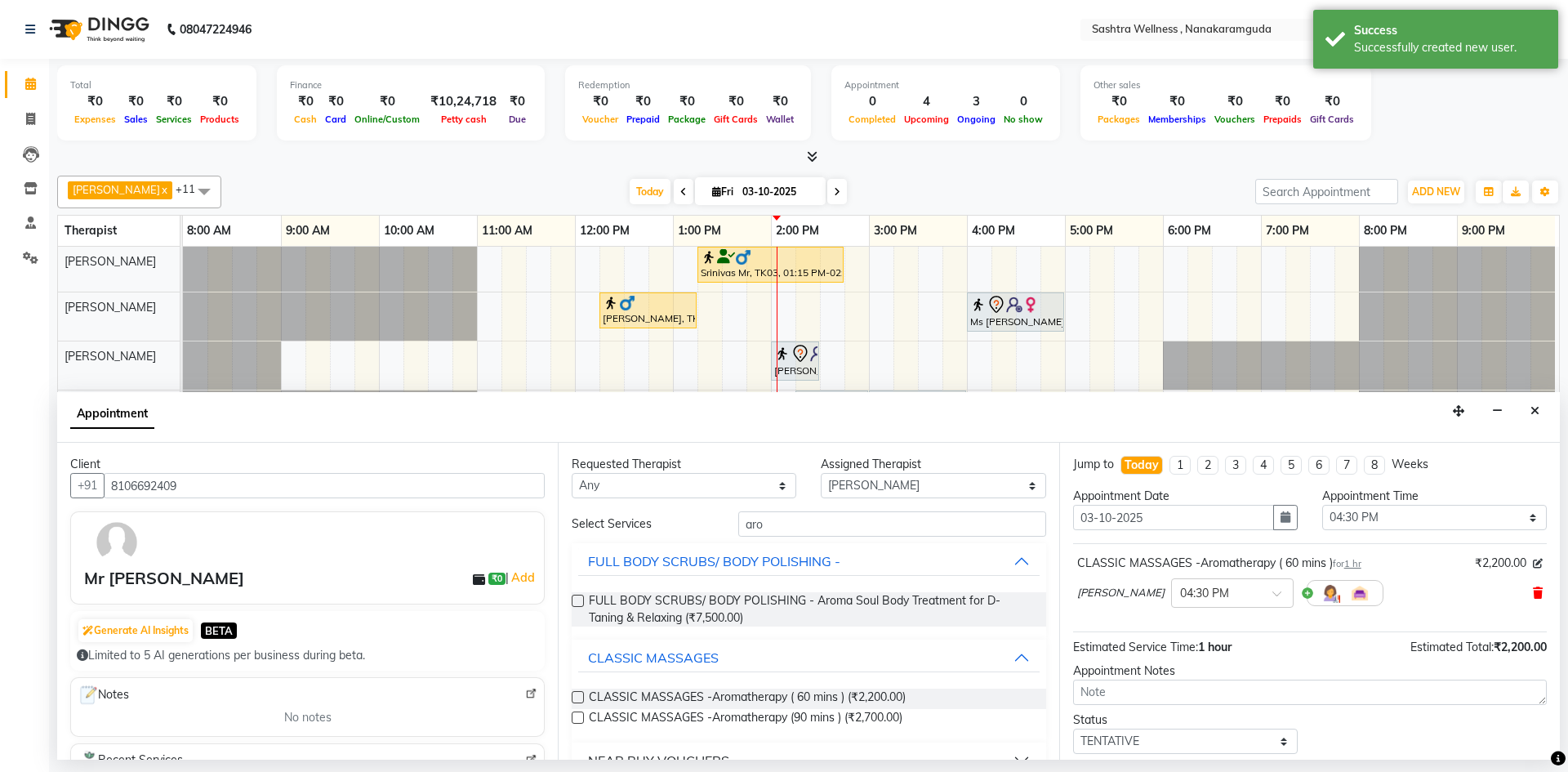
click at [1533, 594] on icon at bounding box center [1537, 593] width 10 height 12
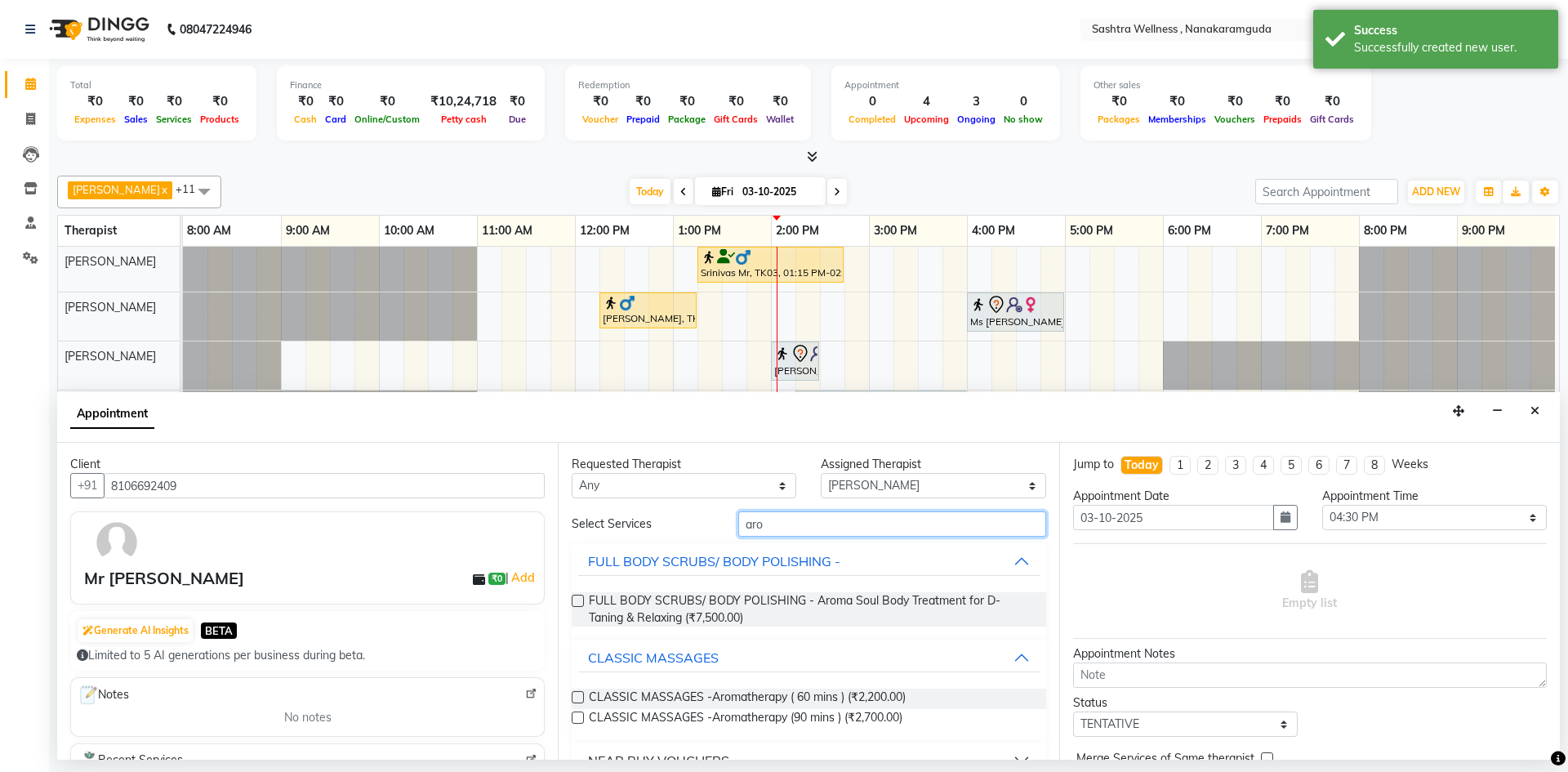
drag, startPoint x: 784, startPoint y: 514, endPoint x: 629, endPoint y: 536, distance: 156.6
click at [629, 536] on div "Select Services aro" at bounding box center [808, 524] width 498 height 25
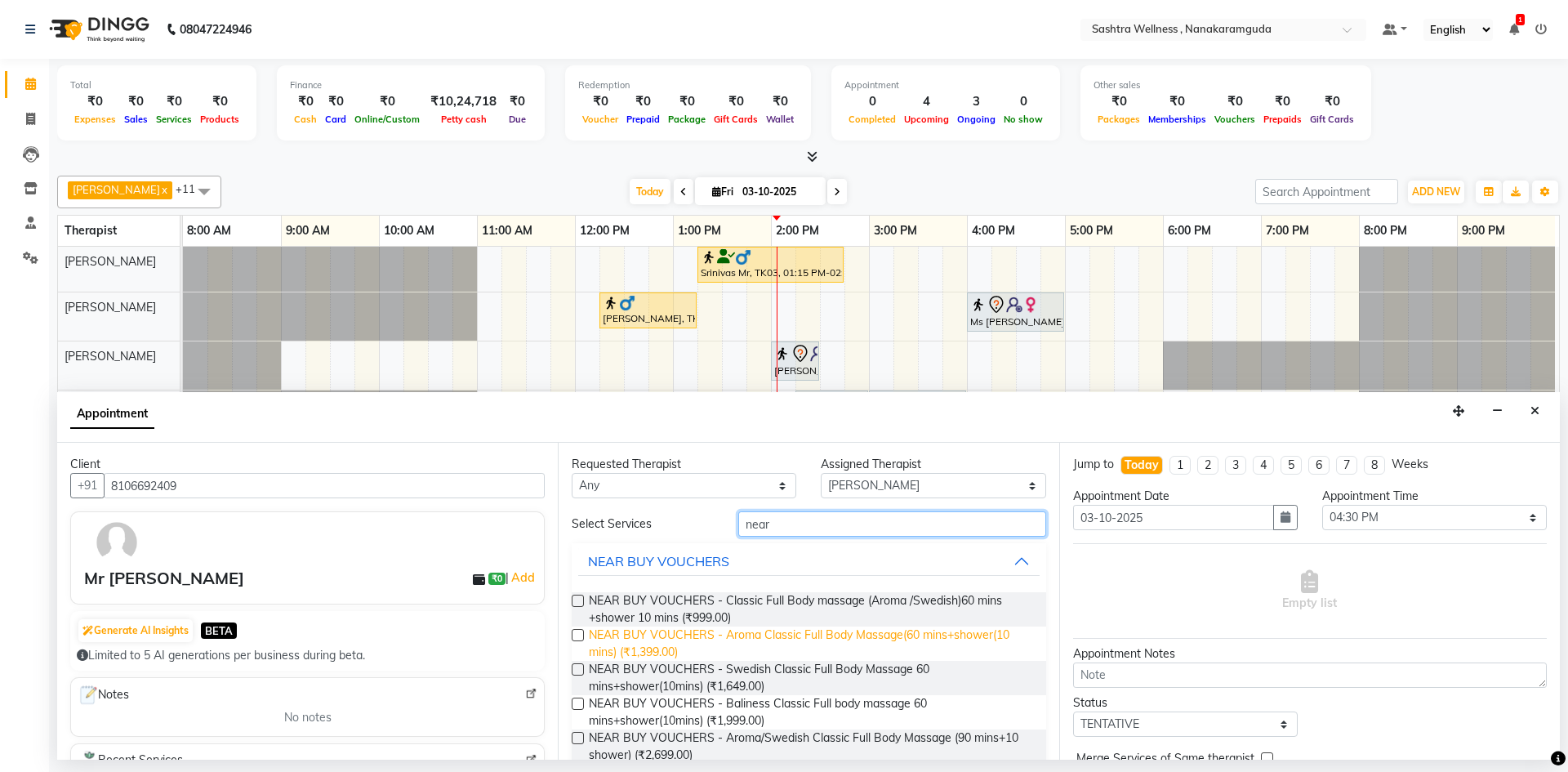
type input "near"
click at [715, 638] on span "NEAR BUY VOUCHERS - Aroma Classic Full Body Massage(60 mins+shower(10 mins) (₹1…" at bounding box center [810, 644] width 443 height 35
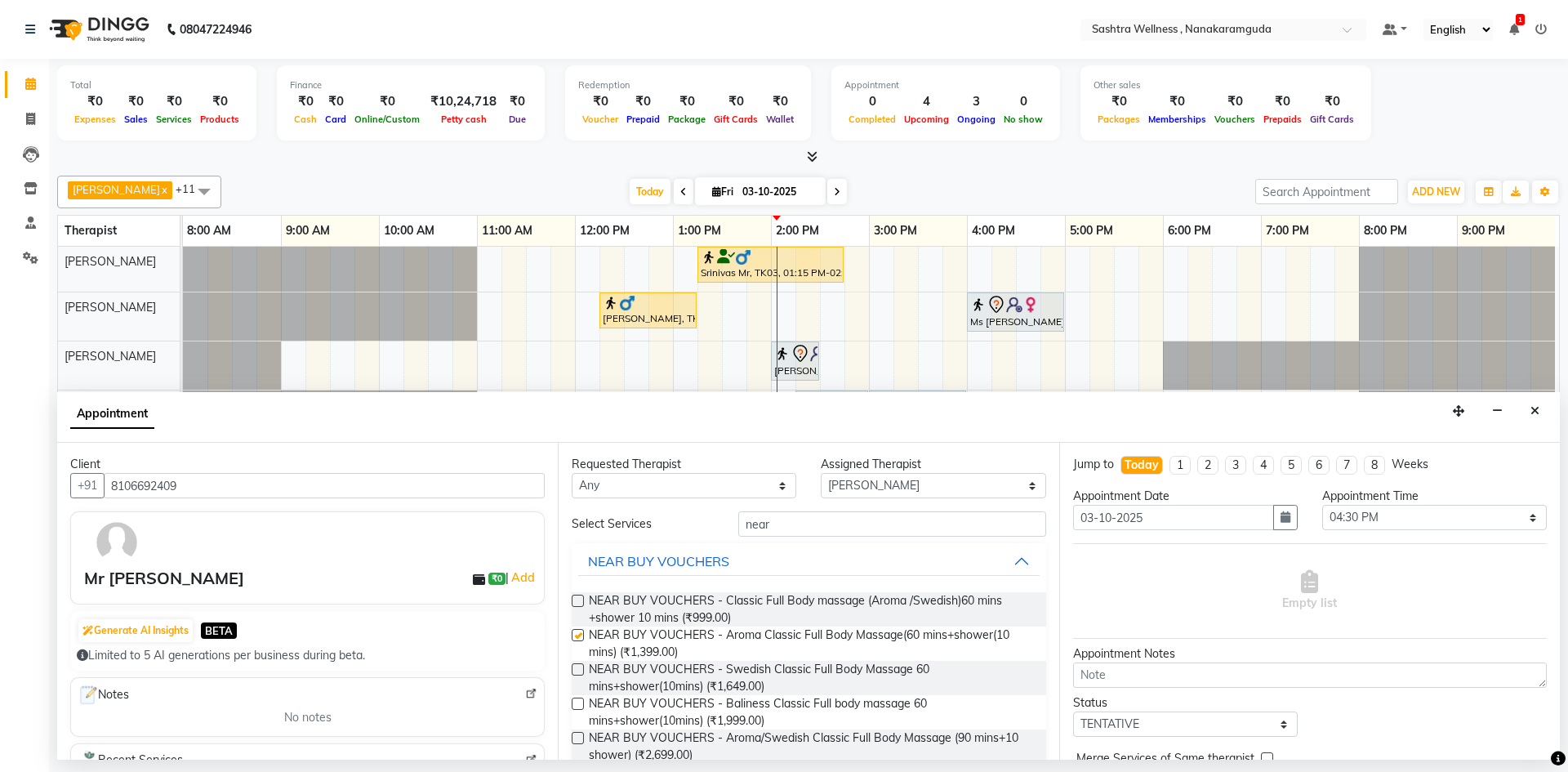
checkbox input "false"
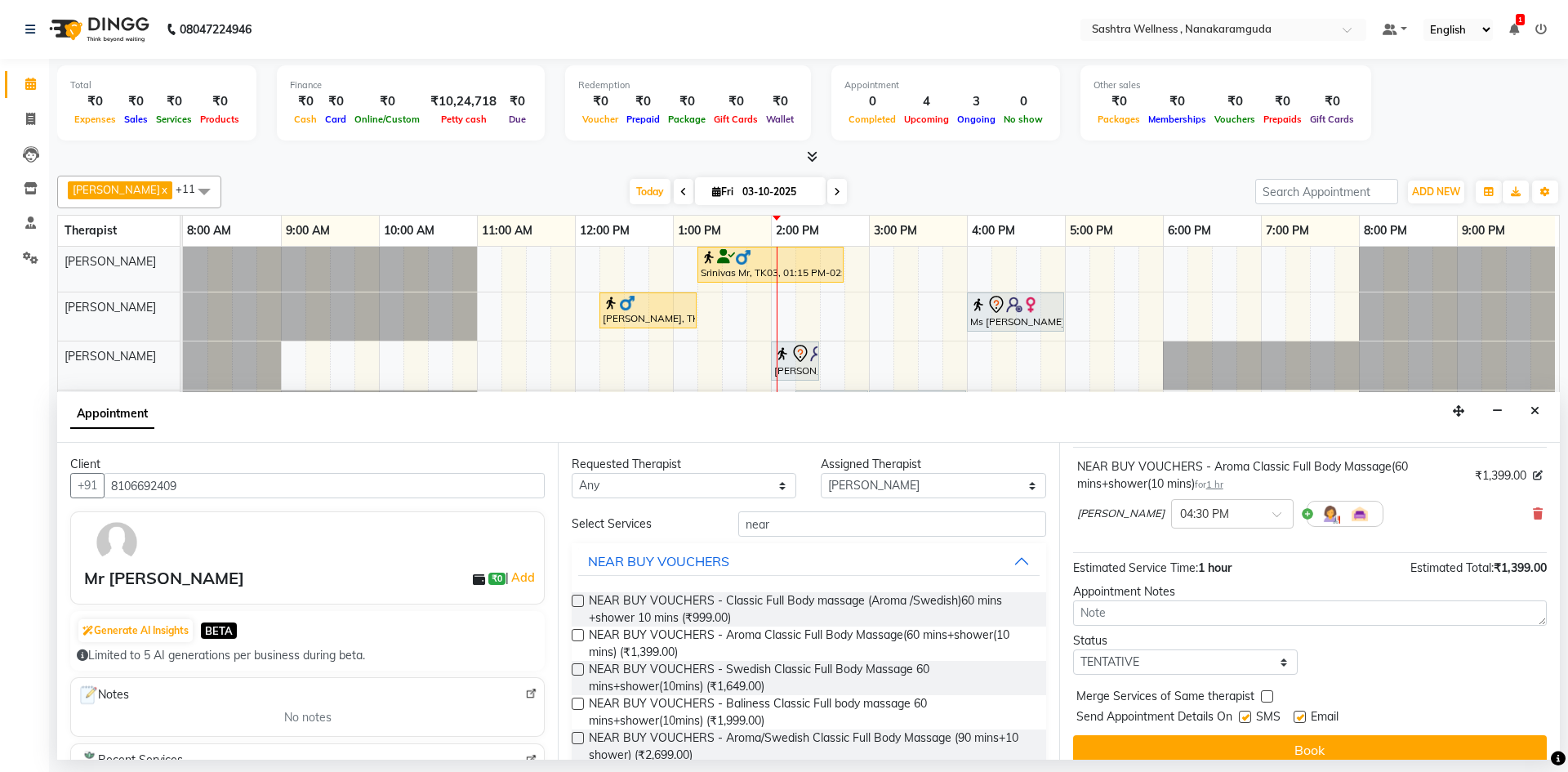
scroll to position [115, 0]
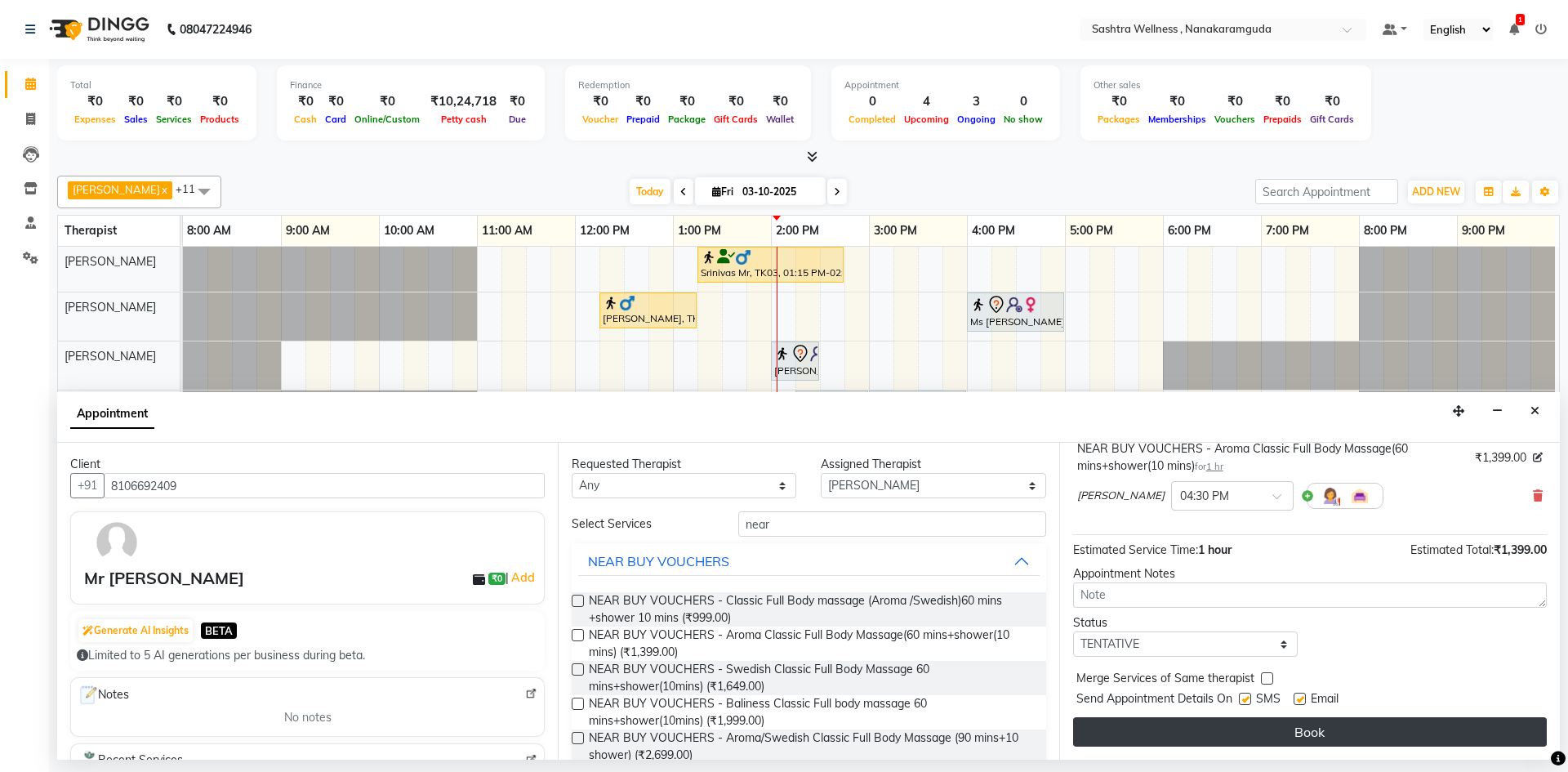
click at [1326, 730] on button "Book" at bounding box center [1310, 732] width 473 height 29
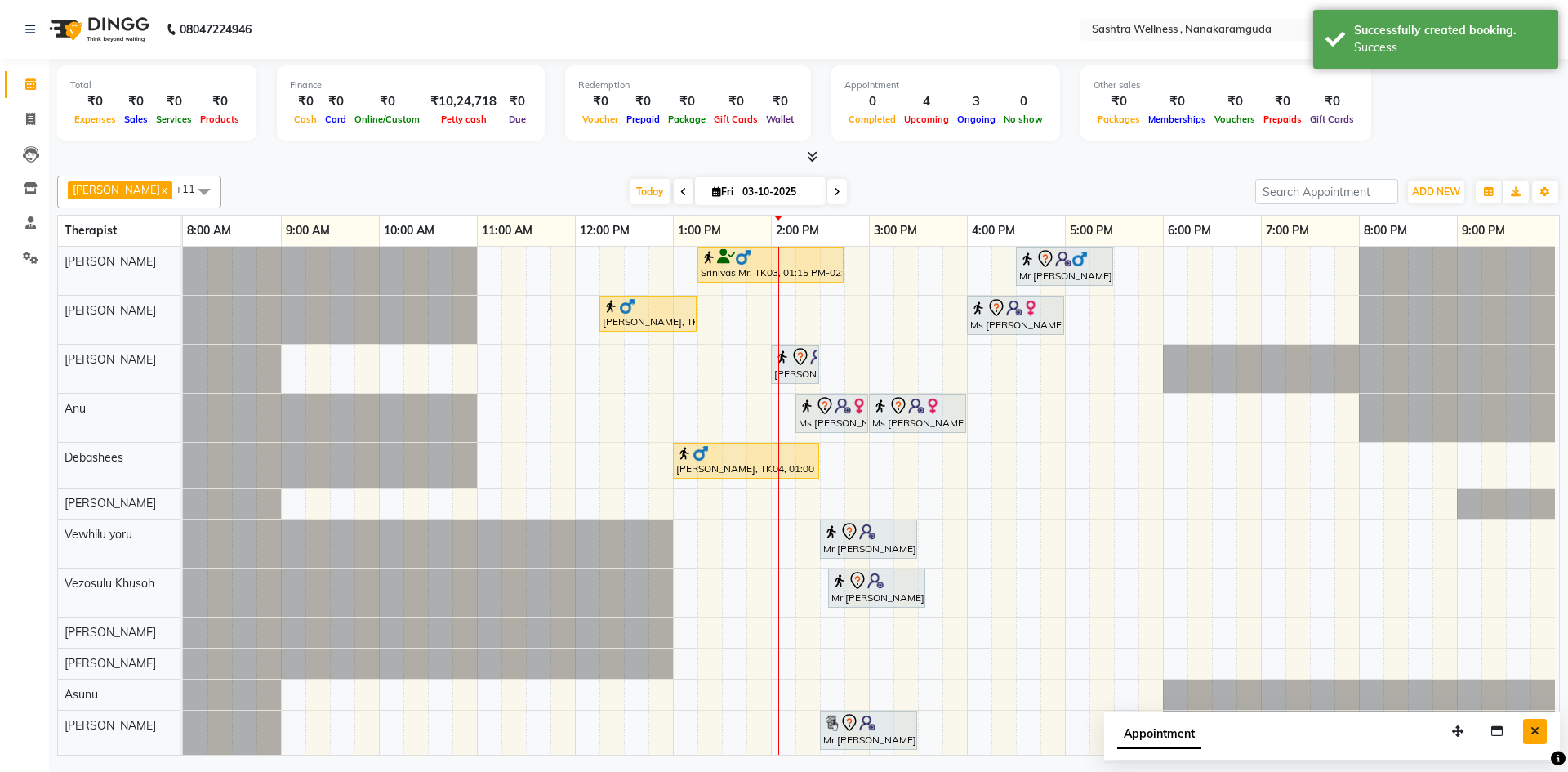
click at [1531, 741] on button "Close" at bounding box center [1535, 732] width 24 height 25
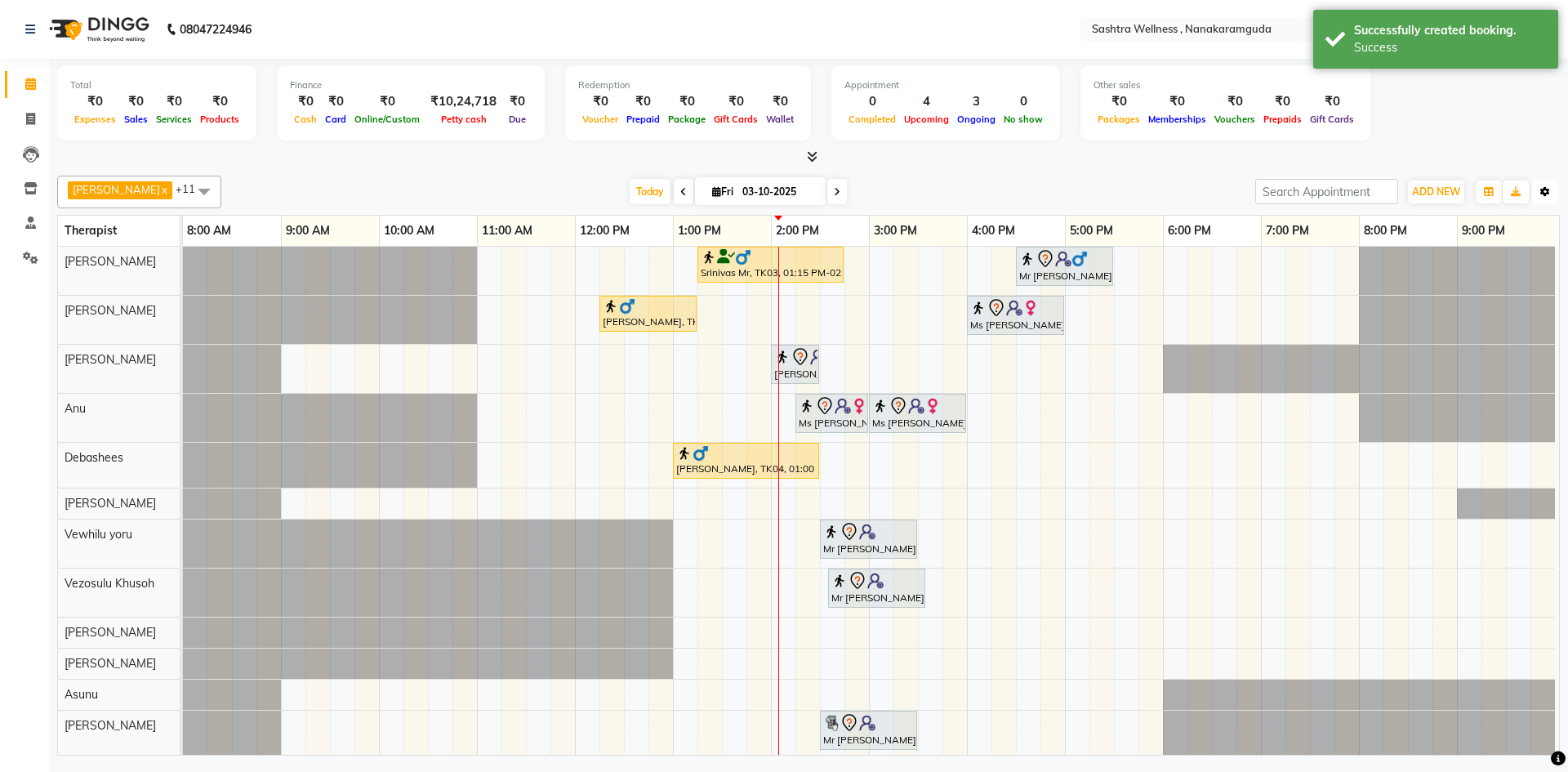
click at [1550, 200] on button "Toggle Dropdown" at bounding box center [1544, 191] width 26 height 23
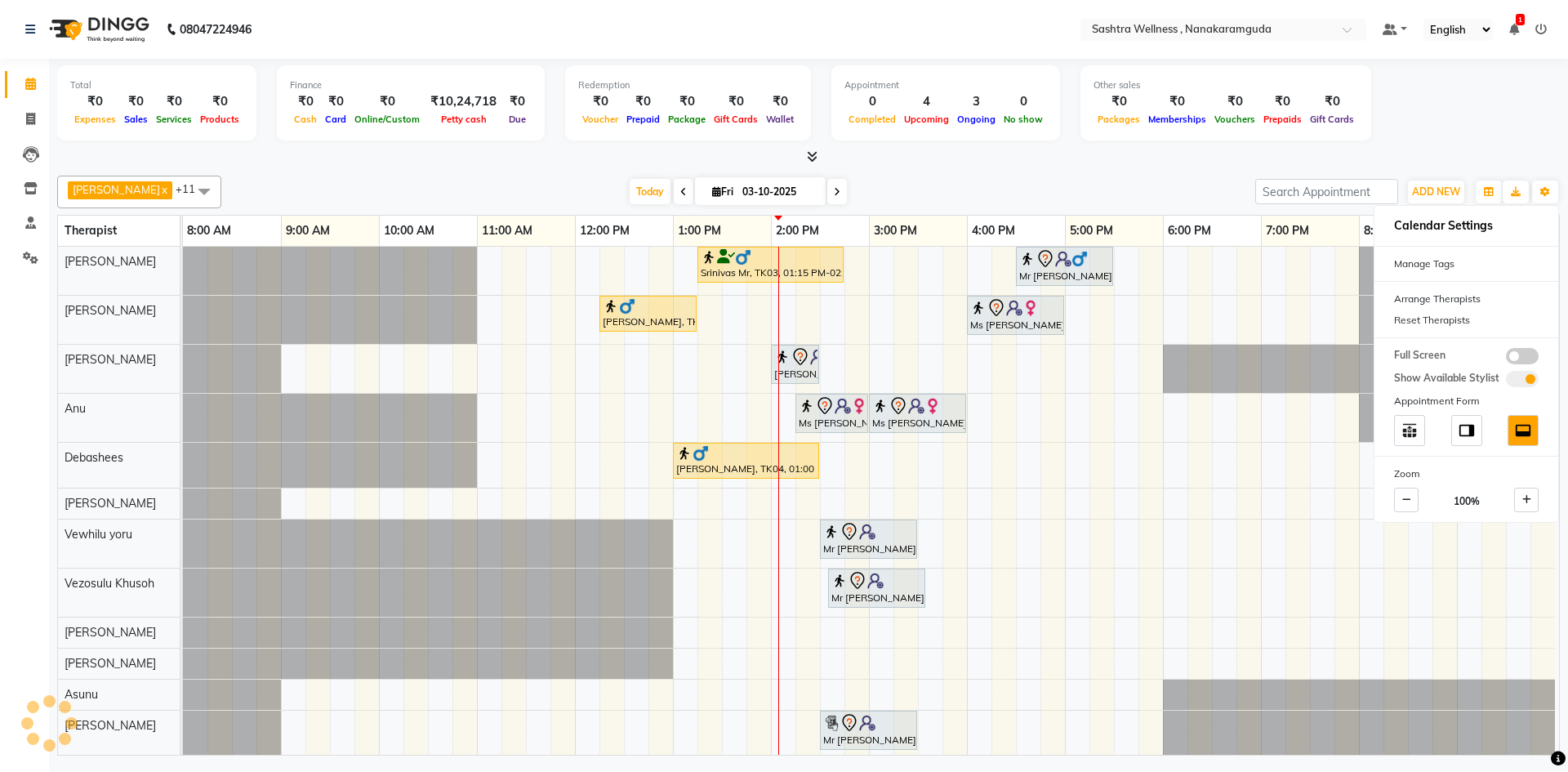
click at [1539, 28] on icon at bounding box center [1541, 29] width 12 height 12
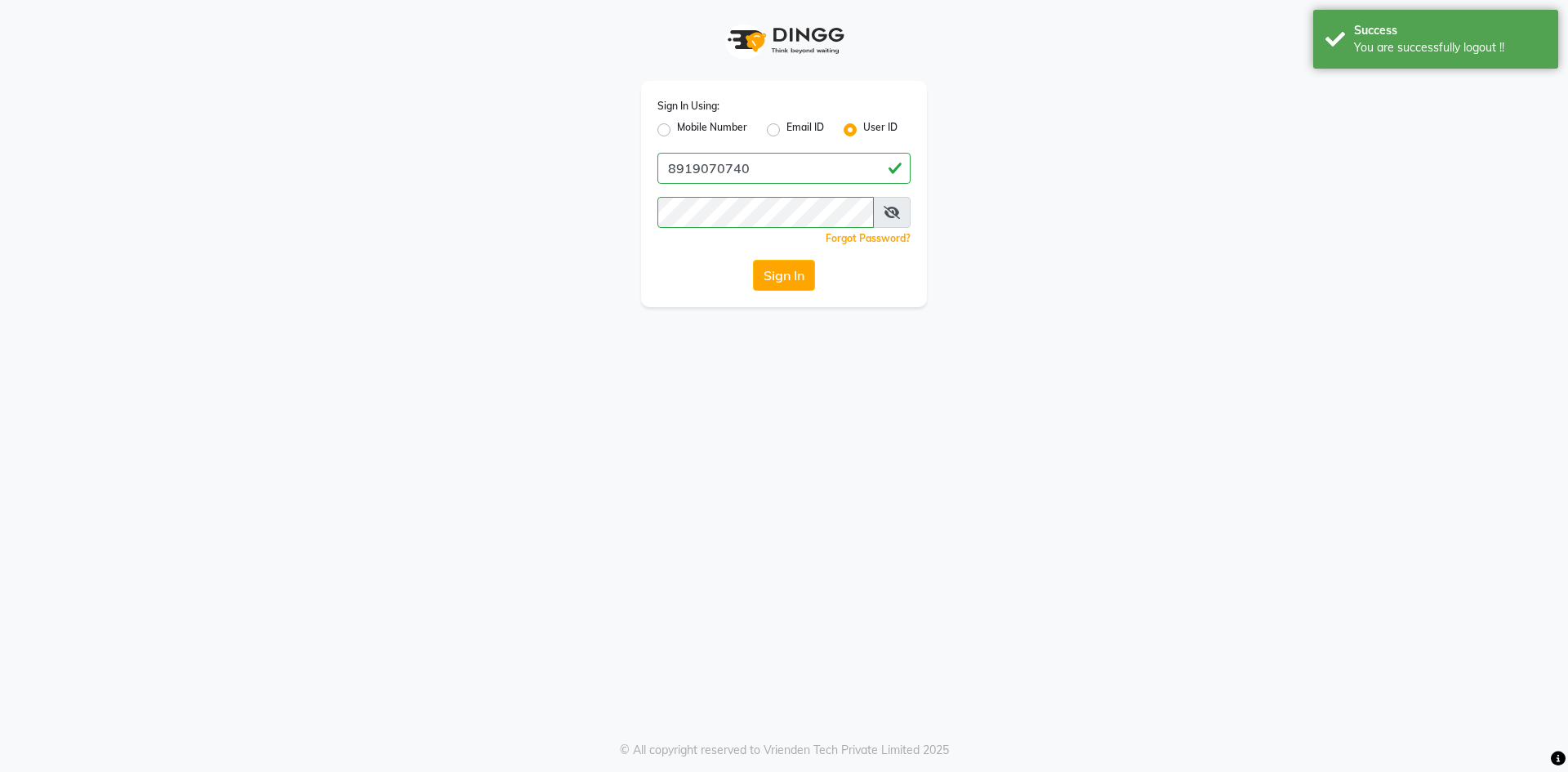
click at [740, 121] on label "Mobile Number" at bounding box center [712, 130] width 70 height 20
click at [688, 121] on input "Mobile Number" at bounding box center [683, 126] width 11 height 11
radio input "true"
radio input "false"
drag, startPoint x: 862, startPoint y: 153, endPoint x: 864, endPoint y: 164, distance: 11.2
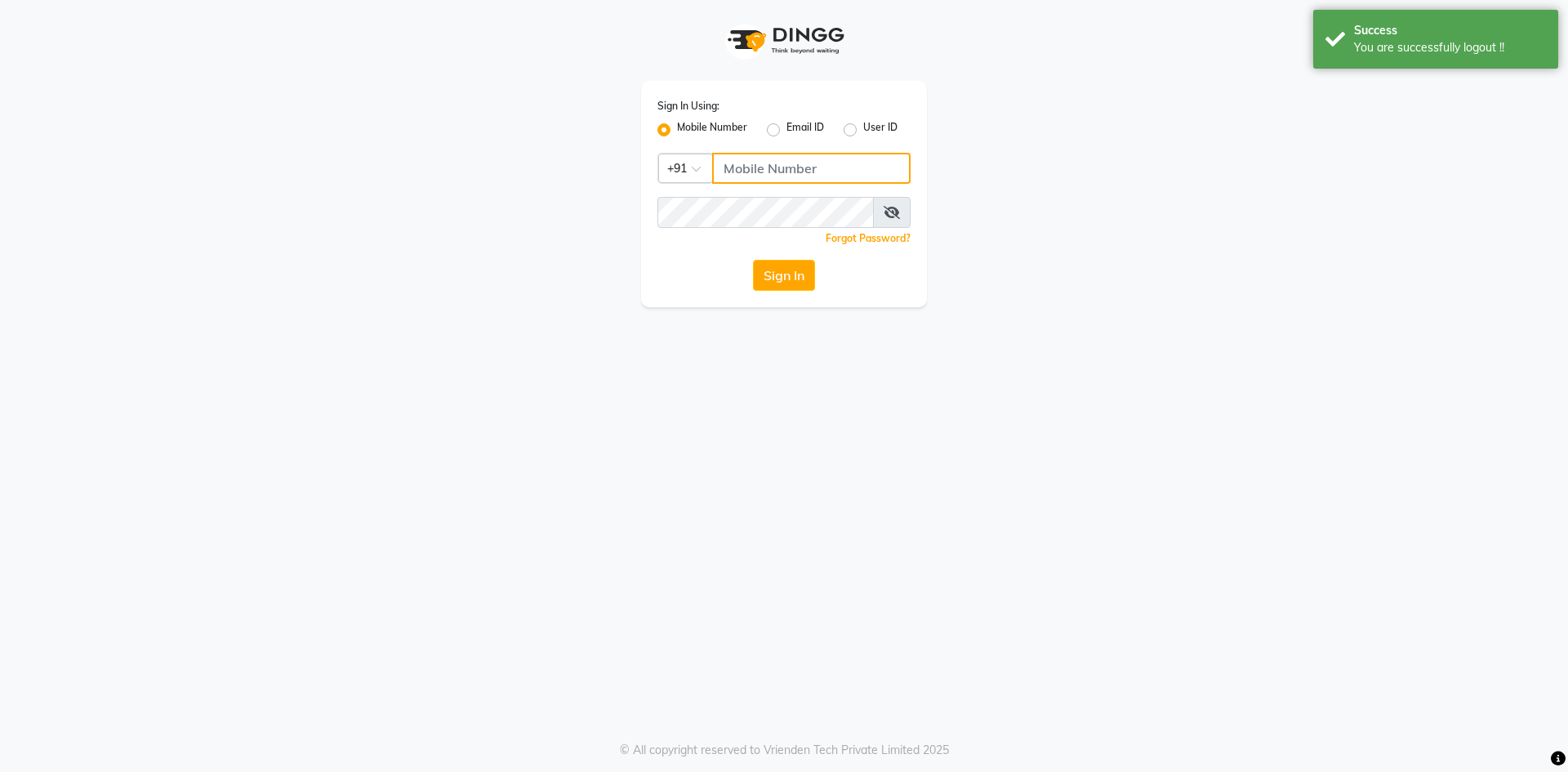
click at [862, 153] on input "Username" at bounding box center [811, 168] width 198 height 31
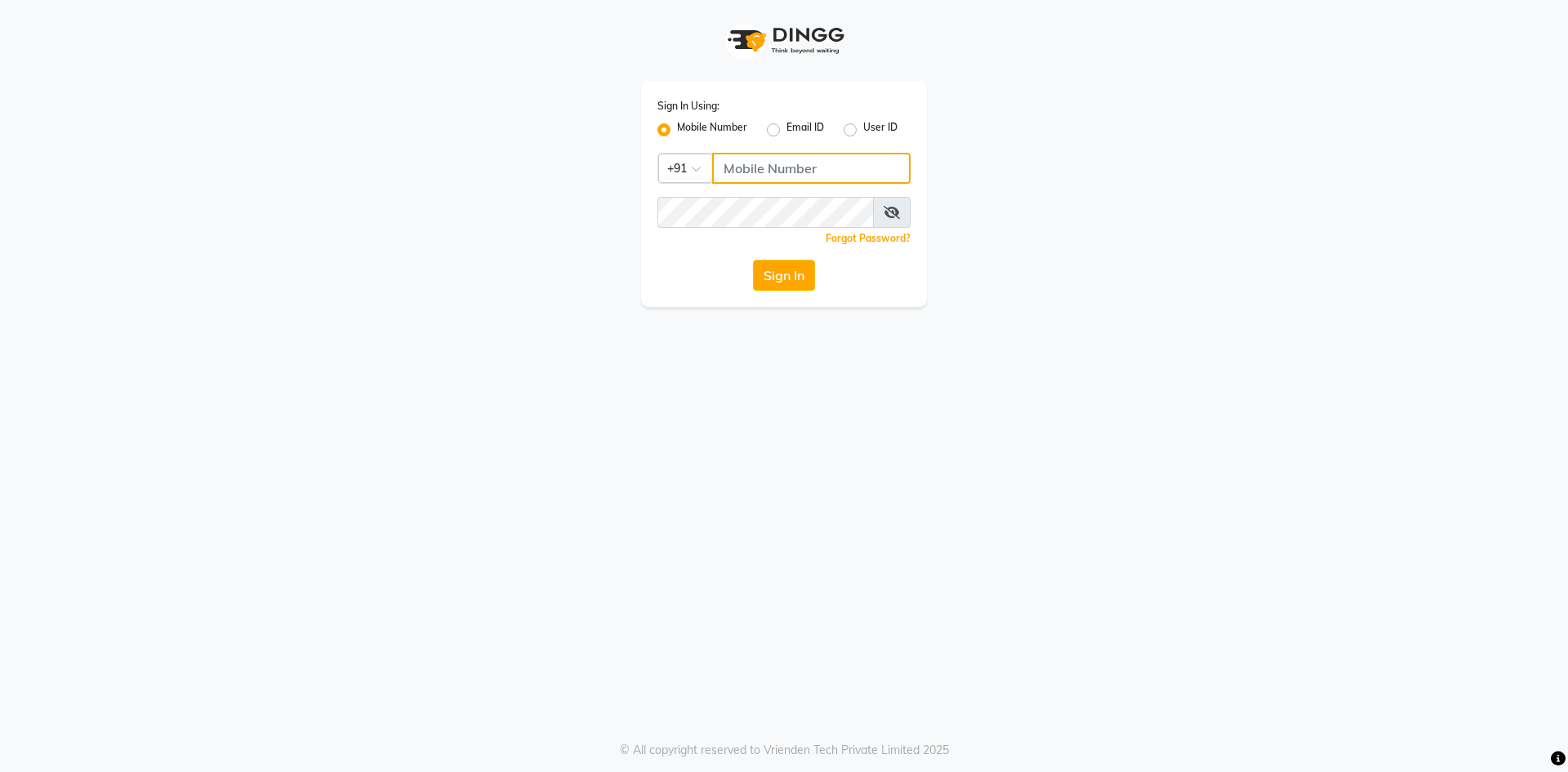
type input "9281094731"
click at [791, 279] on button "Sign In" at bounding box center [784, 275] width 62 height 31
